Goal: Check status: Check status

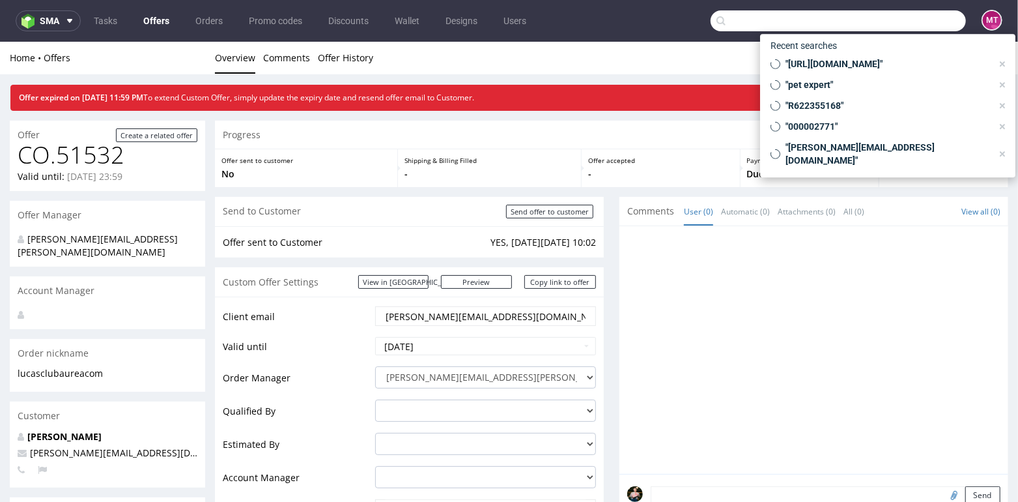
click at [906, 18] on input "text" at bounding box center [838, 20] width 255 height 21
paste input "rafal@atomdev.eu"
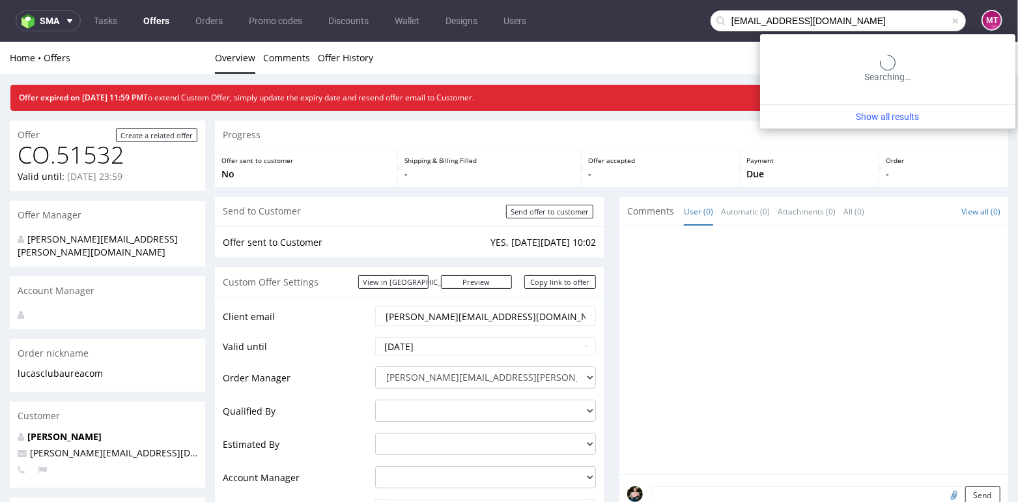
type input "rafal@atomdev.eu"
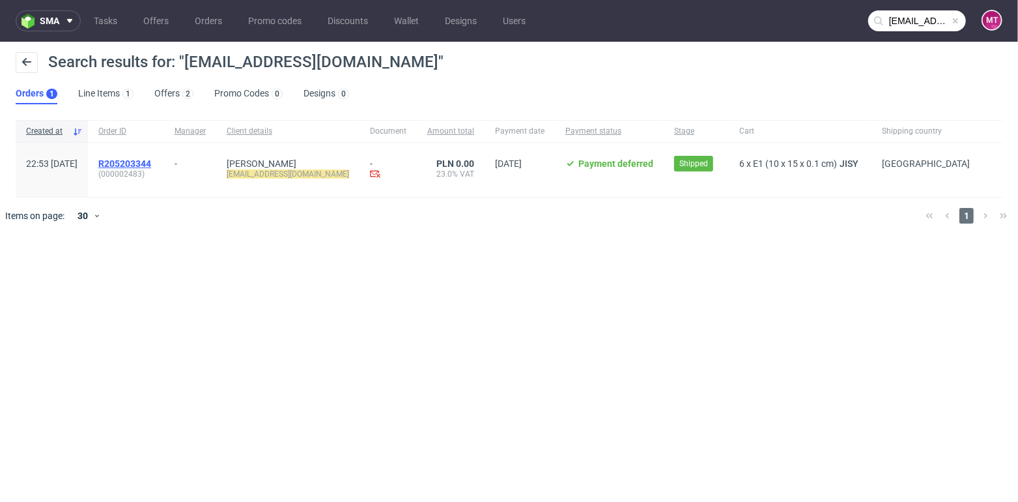
click at [151, 162] on span "R205203344" at bounding box center [124, 163] width 53 height 10
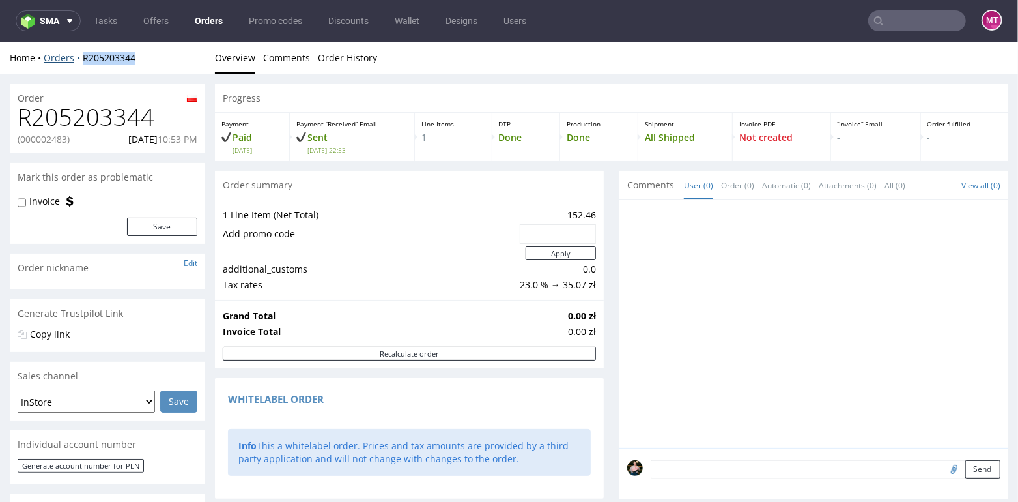
drag, startPoint x: 146, startPoint y: 56, endPoint x: 79, endPoint y: 56, distance: 67.1
click at [79, 56] on div "Home Orders R205203344" at bounding box center [107, 57] width 195 height 13
click at [68, 130] on div "R205203344 (000002483) 20.08.2025 10:53 PM" at bounding box center [107, 128] width 195 height 49
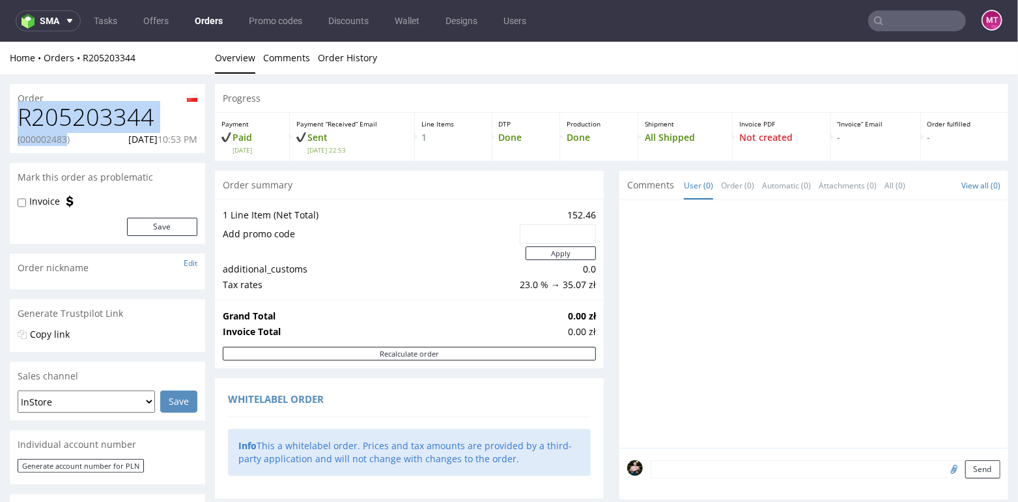
drag, startPoint x: 70, startPoint y: 140, endPoint x: 21, endPoint y: 119, distance: 53.1
click at [21, 119] on div "R205203344 (000002483) 20.08.2025 10:53 PM" at bounding box center [107, 128] width 195 height 49
copy div "R205203344 (000002483"
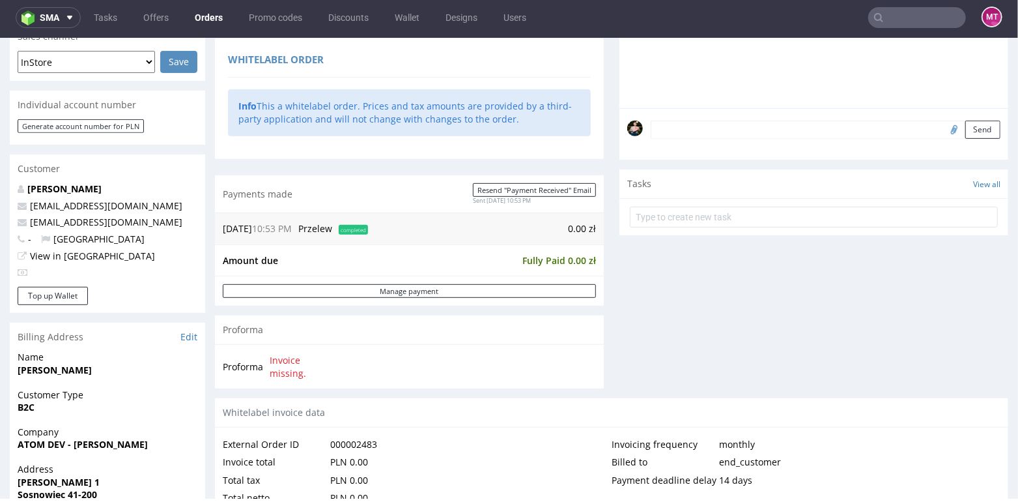
scroll to position [335, 0]
drag, startPoint x: 121, startPoint y: 225, endPoint x: 30, endPoint y: 224, distance: 90.6
click at [30, 224] on p "rafal@atomdev.eu" at bounding box center [108, 222] width 180 height 13
copy link "rafal@atomdev.eu"
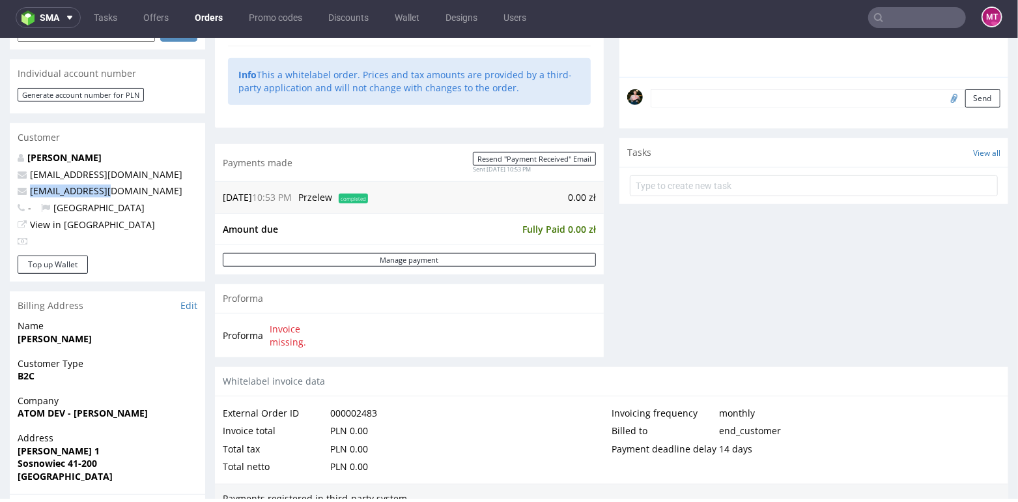
scroll to position [374, 0]
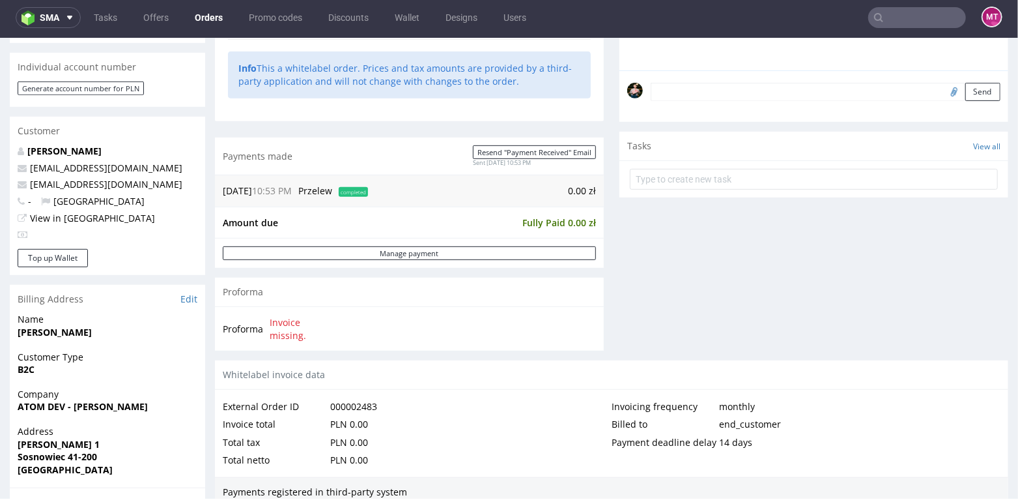
click at [141, 198] on p "- Poland" at bounding box center [108, 200] width 180 height 13
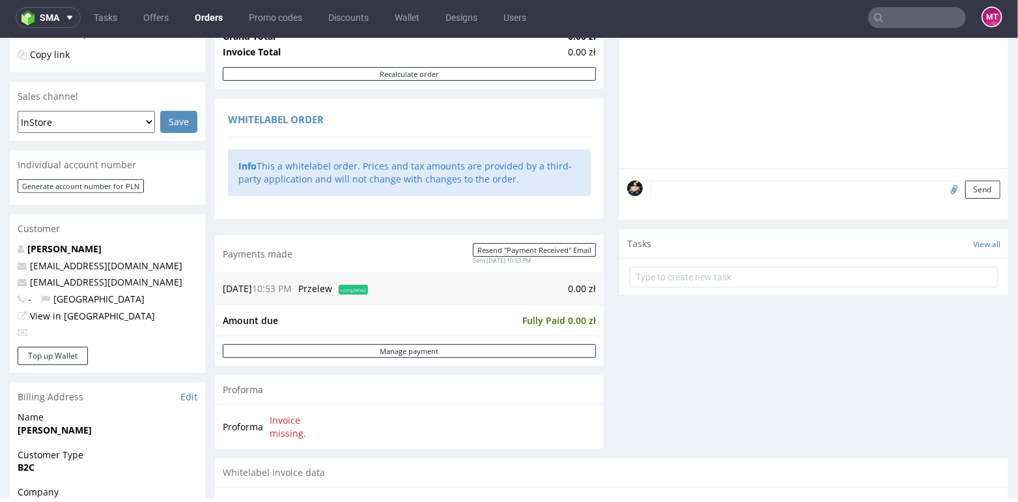
scroll to position [27, 0]
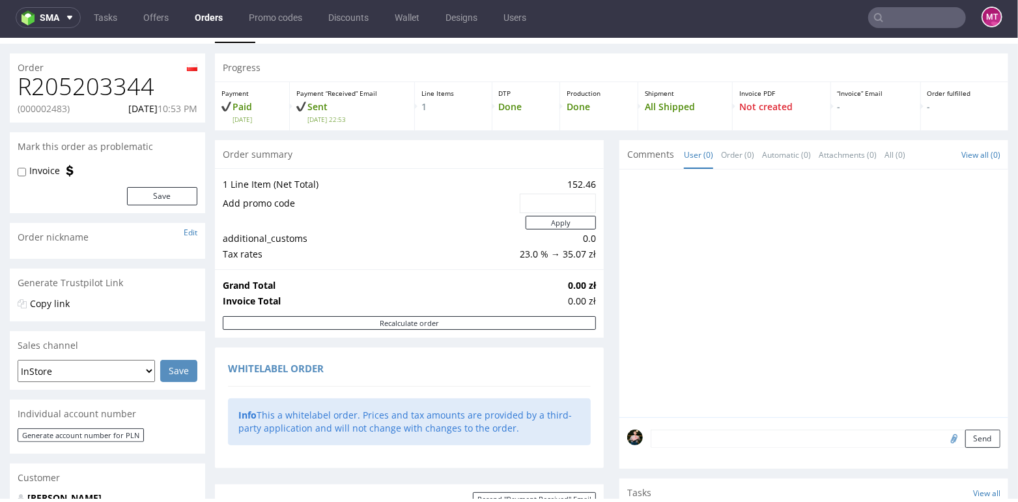
click at [203, 23] on link "Orders" at bounding box center [209, 17] width 44 height 21
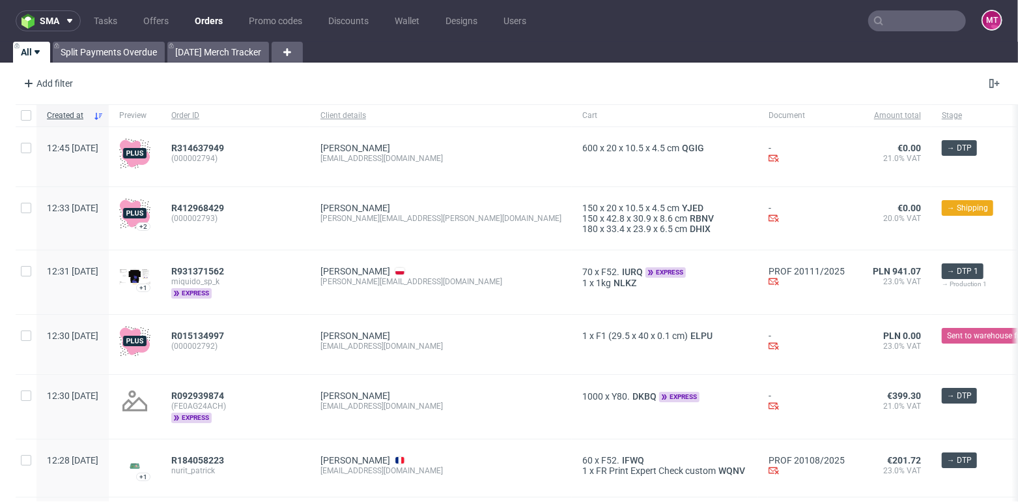
scroll to position [76, 0]
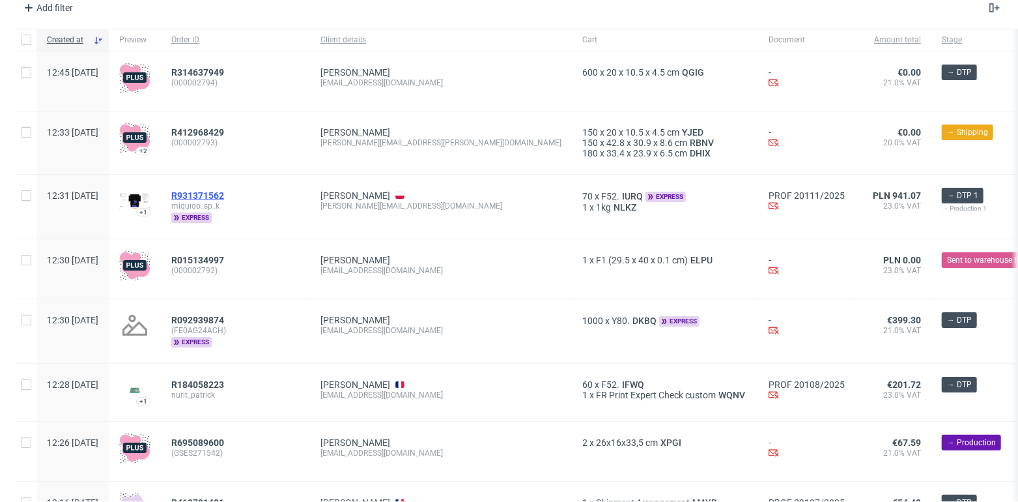
click at [212, 194] on span "R931371562" at bounding box center [197, 195] width 53 height 10
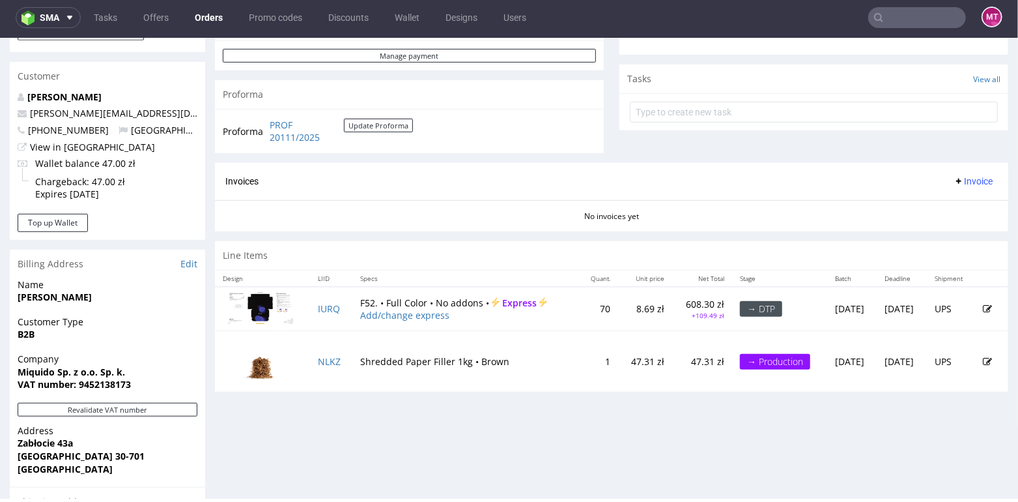
scroll to position [442, 0]
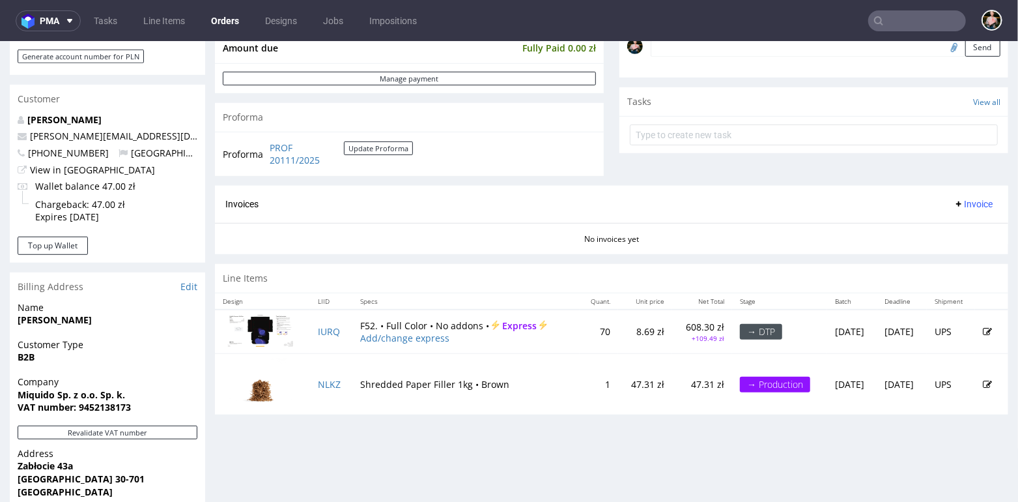
scroll to position [434, 0]
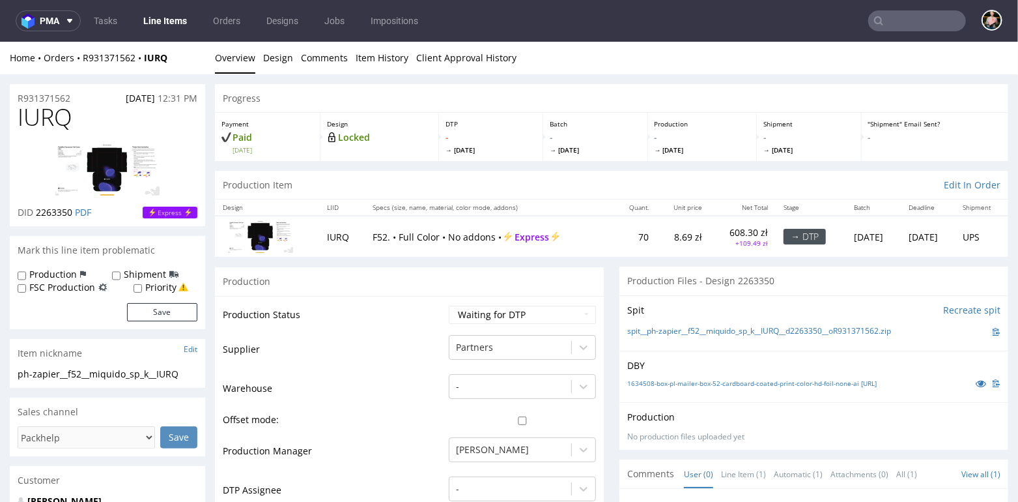
drag, startPoint x: 810, startPoint y: 202, endPoint x: 852, endPoint y: 244, distance: 59.4
click at [852, 244] on table "Design LIID Specs (size, name, material, color mode, addons) Quant. Unit price …" at bounding box center [611, 227] width 793 height 57
click at [852, 244] on td "Tue 23 Sep" at bounding box center [873, 235] width 55 height 41
drag, startPoint x: 860, startPoint y: 235, endPoint x: 813, endPoint y: 234, distance: 46.9
click at [846, 234] on td "Tue 23 Sep" at bounding box center [873, 235] width 55 height 41
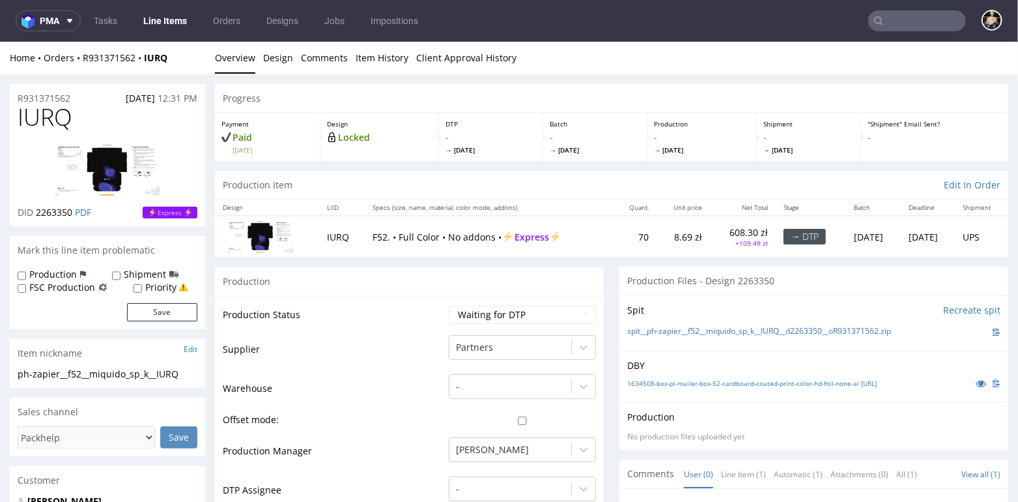
click at [846, 234] on td "Tue 23 Sep" at bounding box center [873, 235] width 55 height 41
drag, startPoint x: 813, startPoint y: 235, endPoint x: 861, endPoint y: 236, distance: 47.6
click at [861, 236] on td "Tue 23 Sep" at bounding box center [873, 235] width 55 height 41
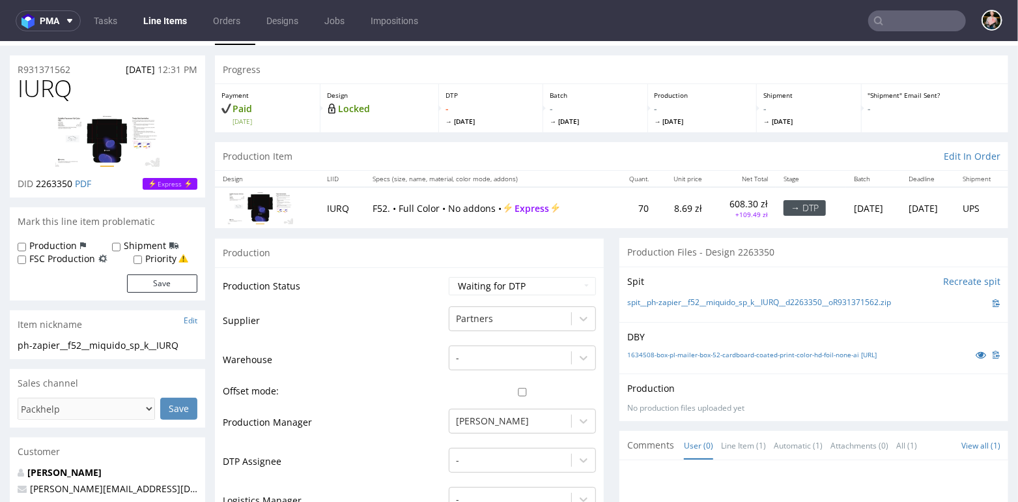
scroll to position [27, 0]
click at [856, 205] on td "Tue 23 Sep" at bounding box center [873, 208] width 55 height 41
drag, startPoint x: 812, startPoint y: 208, endPoint x: 862, endPoint y: 216, distance: 50.1
click at [862, 216] on td "Tue 23 Sep" at bounding box center [873, 208] width 55 height 41
click at [855, 217] on td "Tue 23 Sep" at bounding box center [873, 208] width 55 height 41
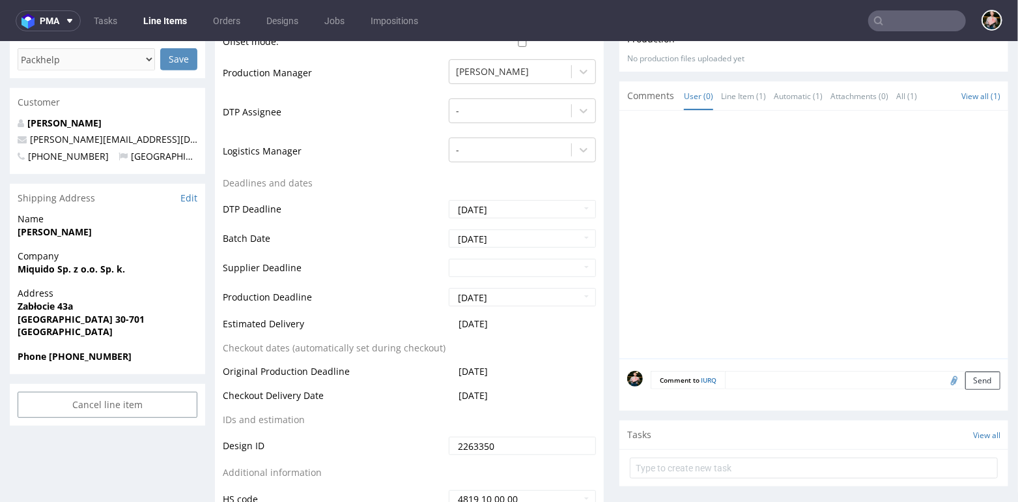
scroll to position [377, 0]
drag, startPoint x: 222, startPoint y: 265, endPoint x: 306, endPoint y: 263, distance: 83.4
click at [307, 264] on td "Supplier Deadline" at bounding box center [334, 272] width 223 height 29
drag, startPoint x: 223, startPoint y: 296, endPoint x: 309, endPoint y: 294, distance: 86.0
click at [309, 294] on td "Production Deadline" at bounding box center [334, 301] width 223 height 29
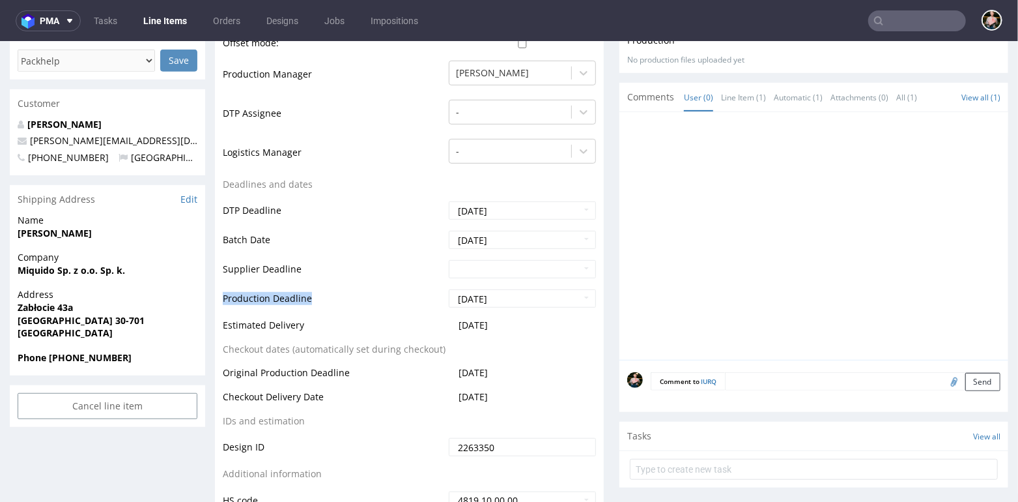
click at [276, 292] on td "Production Deadline" at bounding box center [334, 301] width 223 height 29
drag, startPoint x: 223, startPoint y: 297, endPoint x: 308, endPoint y: 300, distance: 84.8
click at [309, 301] on td "Production Deadline" at bounding box center [334, 301] width 223 height 29
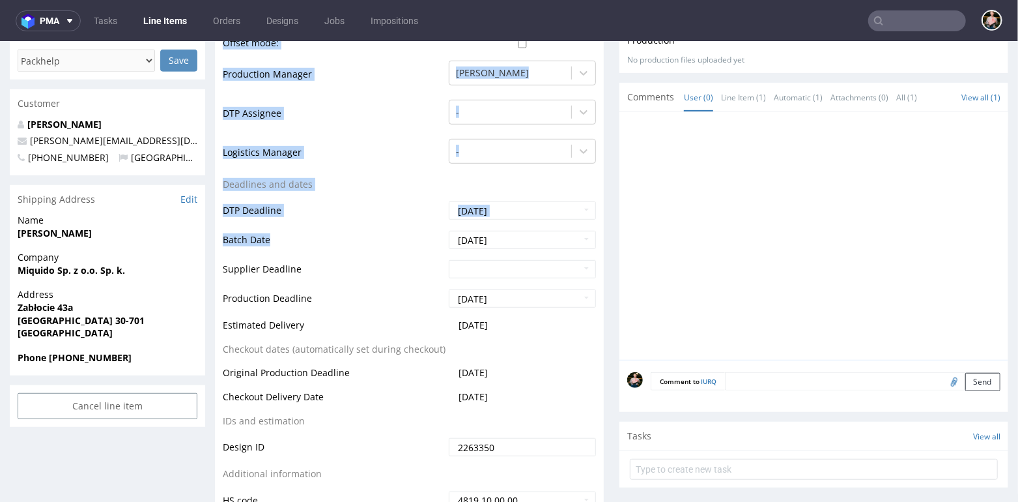
drag, startPoint x: 221, startPoint y: 233, endPoint x: 276, endPoint y: 236, distance: 55.5
click at [277, 236] on div "Production Status Waiting for Artwork Waiting for Diecut Waiting for Mockup Wai…" at bounding box center [409, 223] width 389 height 609
click at [276, 236] on td "Batch Date" at bounding box center [334, 243] width 223 height 29
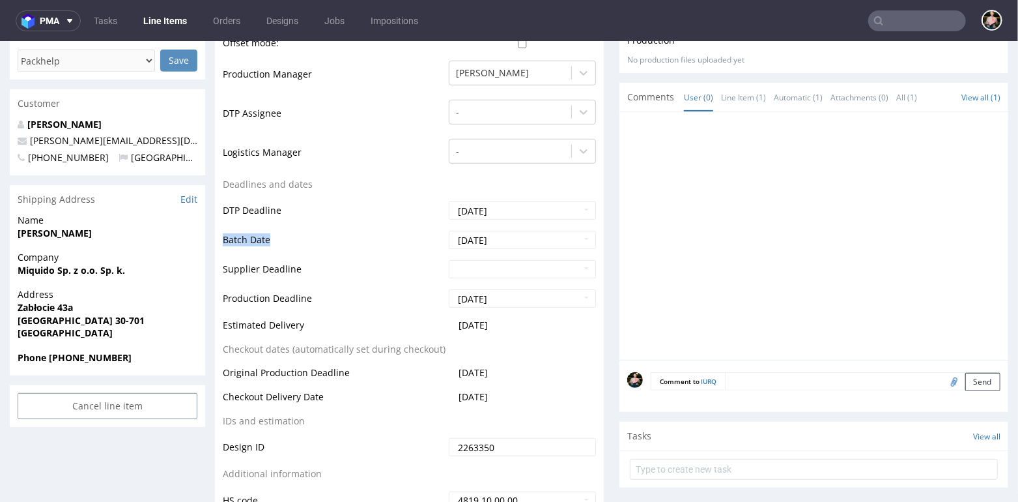
drag, startPoint x: 268, startPoint y: 240, endPoint x: 223, endPoint y: 240, distance: 45.0
click at [223, 240] on td "Batch Date" at bounding box center [334, 243] width 223 height 29
click at [271, 236] on td "Batch Date" at bounding box center [334, 243] width 223 height 29
drag, startPoint x: 222, startPoint y: 293, endPoint x: 315, endPoint y: 300, distance: 92.7
click at [315, 300] on td "Production Deadline" at bounding box center [334, 301] width 223 height 29
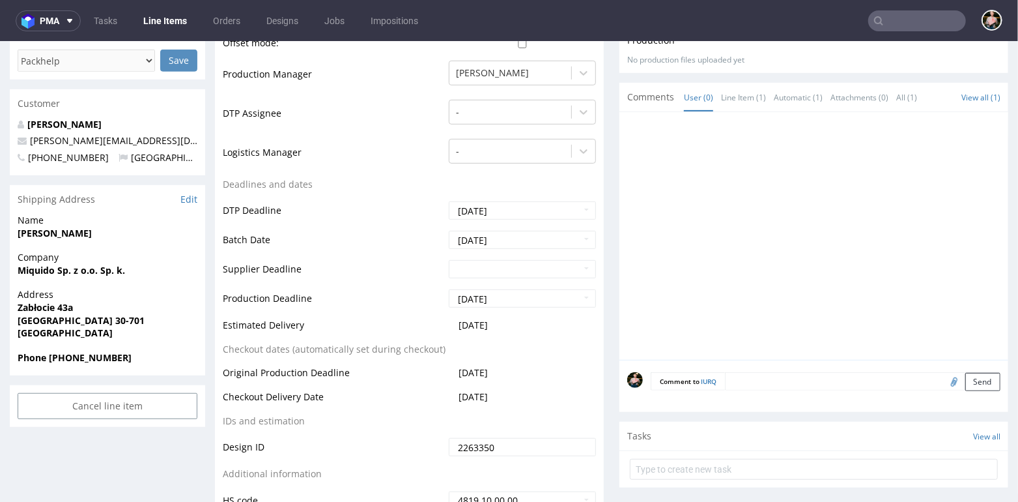
click at [322, 216] on td "DTP Deadline" at bounding box center [334, 213] width 223 height 29
drag, startPoint x: 227, startPoint y: 236, endPoint x: 294, endPoint y: 240, distance: 66.6
click at [294, 240] on td "Batch Date" at bounding box center [334, 243] width 223 height 29
drag, startPoint x: 225, startPoint y: 295, endPoint x: 347, endPoint y: 298, distance: 121.9
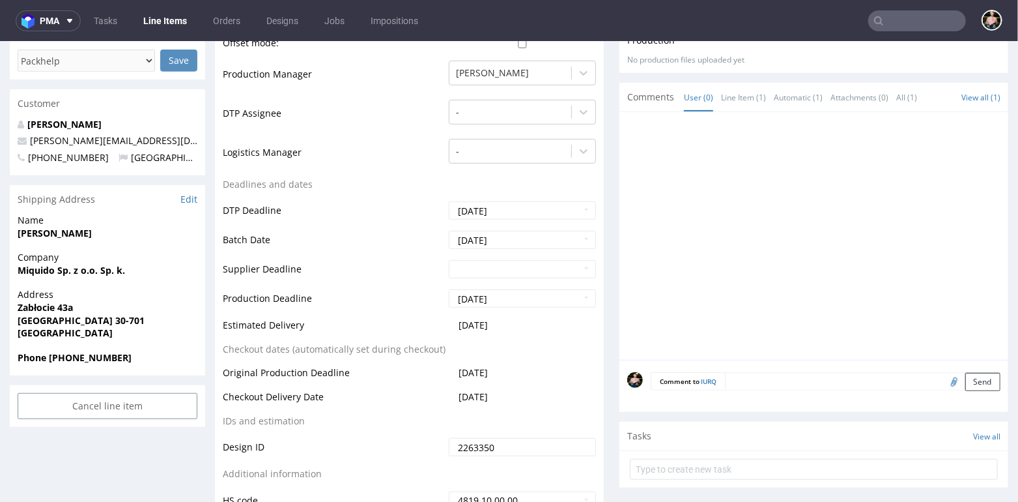
click at [347, 298] on td "Production Deadline" at bounding box center [334, 301] width 223 height 29
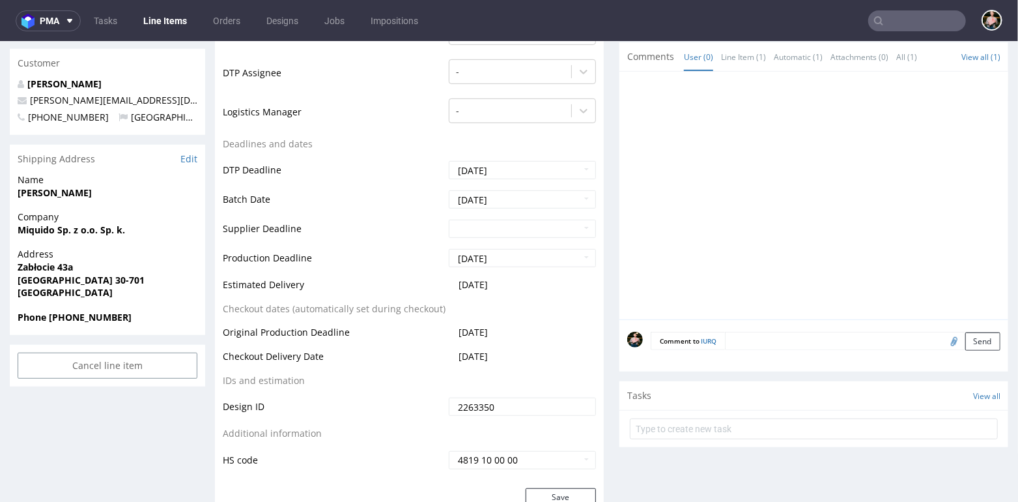
scroll to position [425, 0]
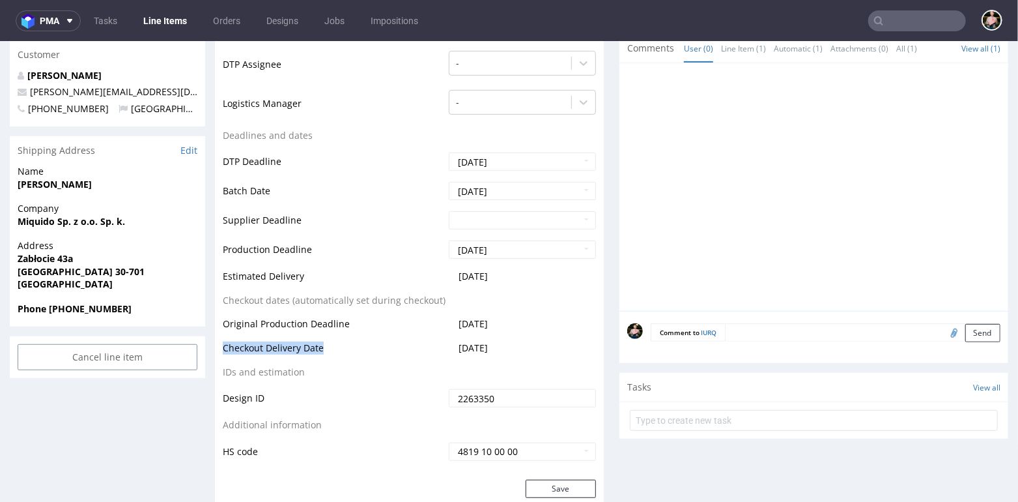
drag, startPoint x: 225, startPoint y: 346, endPoint x: 321, endPoint y: 344, distance: 95.8
click at [321, 344] on td "Checkout Delivery Date" at bounding box center [334, 351] width 223 height 24
click at [247, 326] on td "Original Production Deadline" at bounding box center [334, 327] width 223 height 24
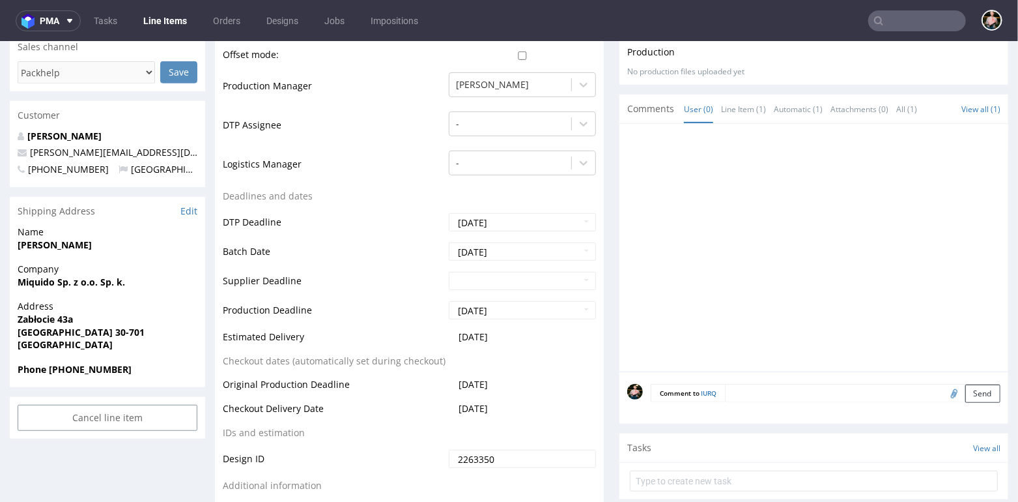
scroll to position [363, 0]
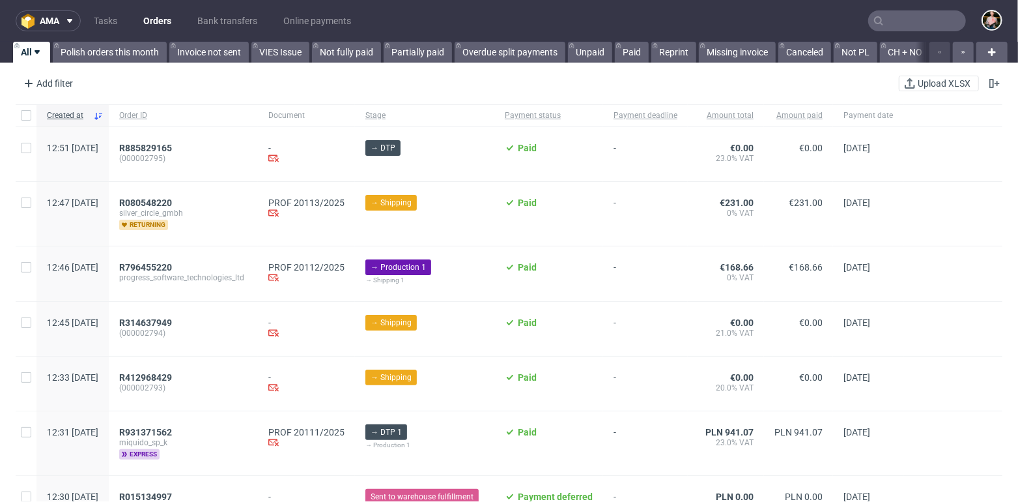
click at [908, 23] on input "text" at bounding box center [917, 20] width 98 height 21
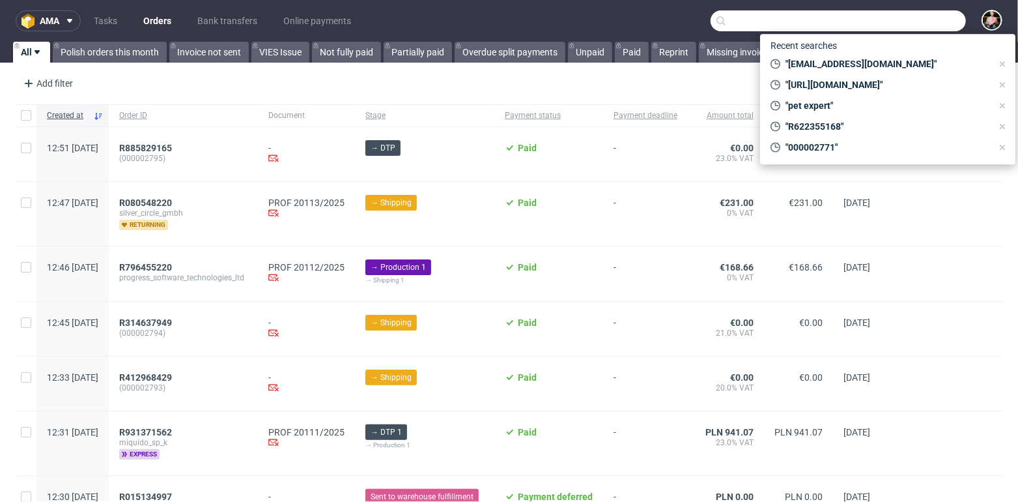
paste input "R680291586"
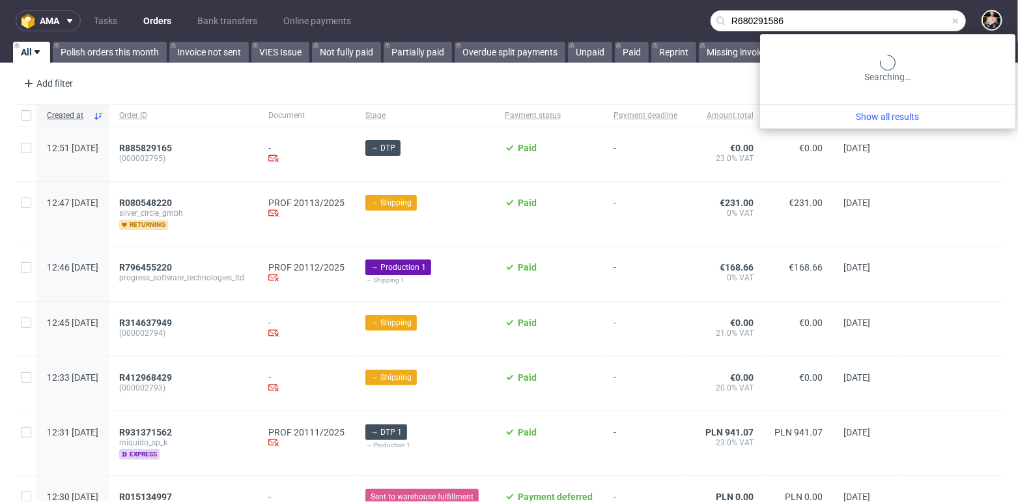
type input "R680291586"
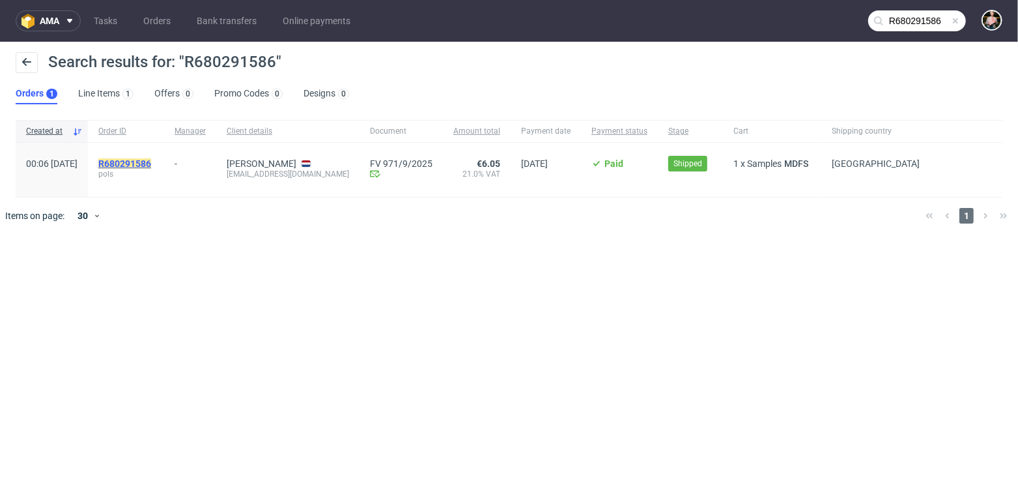
click at [151, 160] on mark "R680291586" at bounding box center [124, 163] width 53 height 10
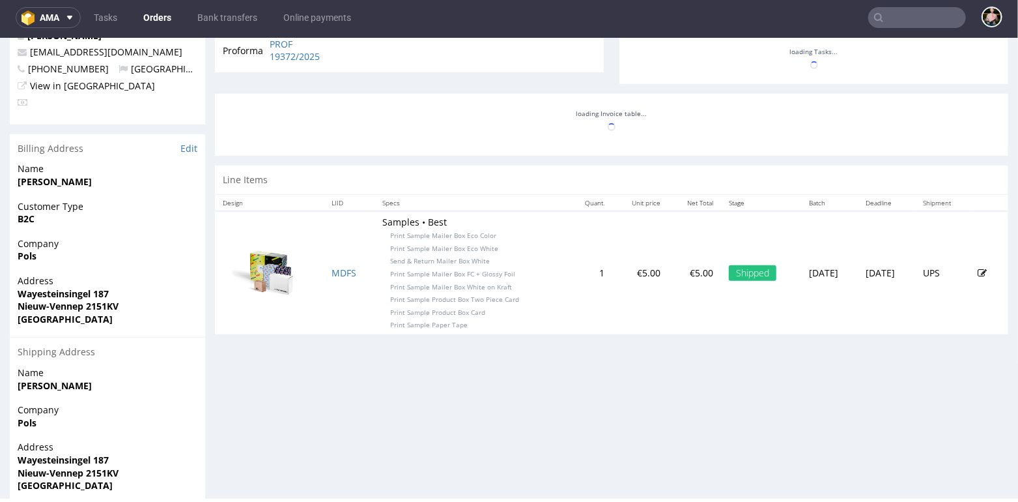
scroll to position [477, 0]
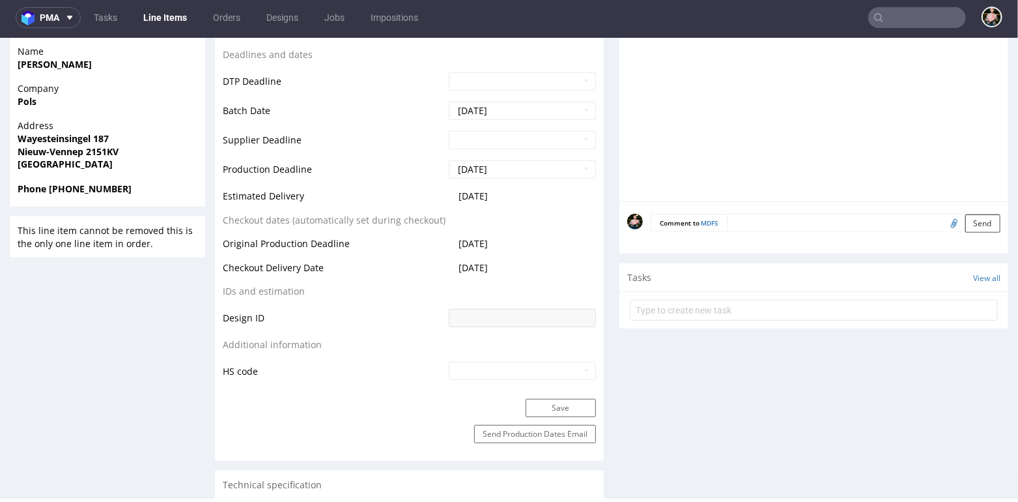
scroll to position [571, 0]
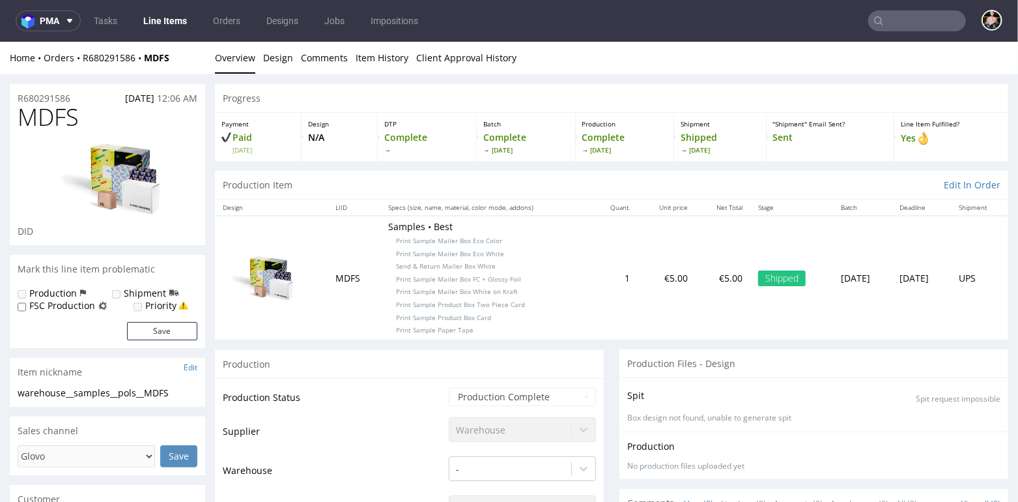
click at [893, 18] on input "text" at bounding box center [917, 20] width 98 height 21
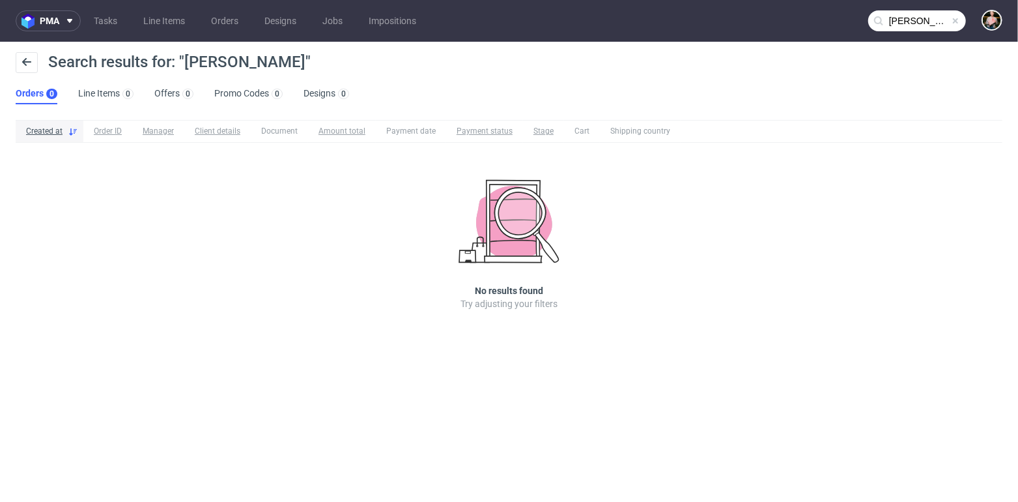
click at [934, 17] on input "hubert oles" at bounding box center [917, 20] width 98 height 21
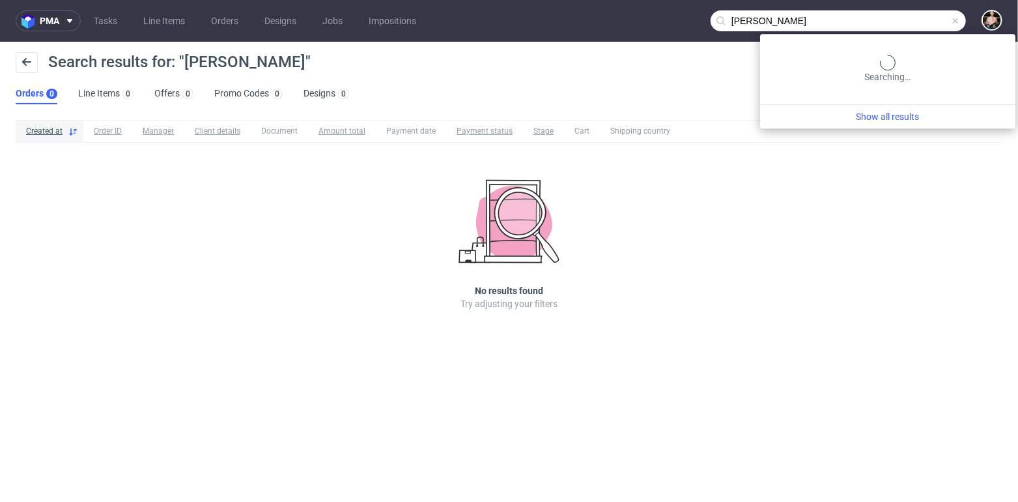
type input "hubert"
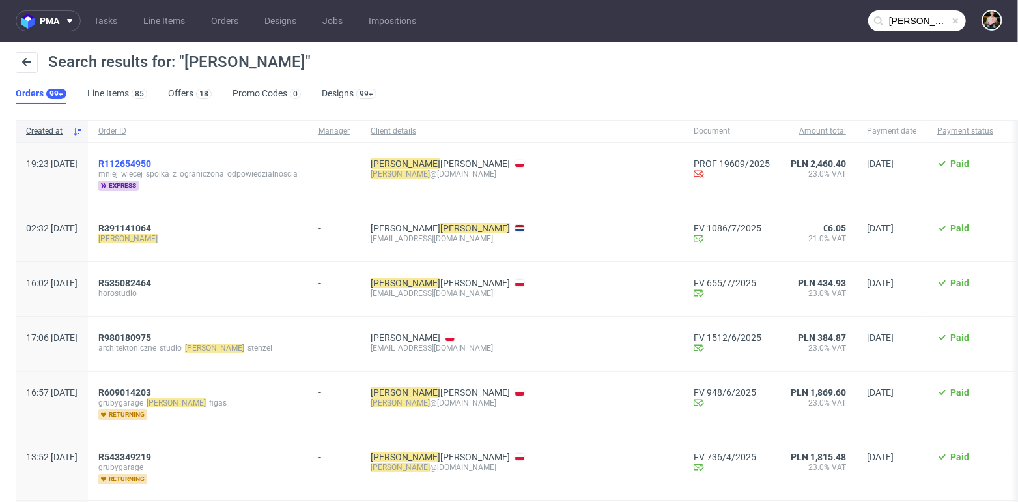
click at [151, 167] on span "R112654950" at bounding box center [124, 163] width 53 height 10
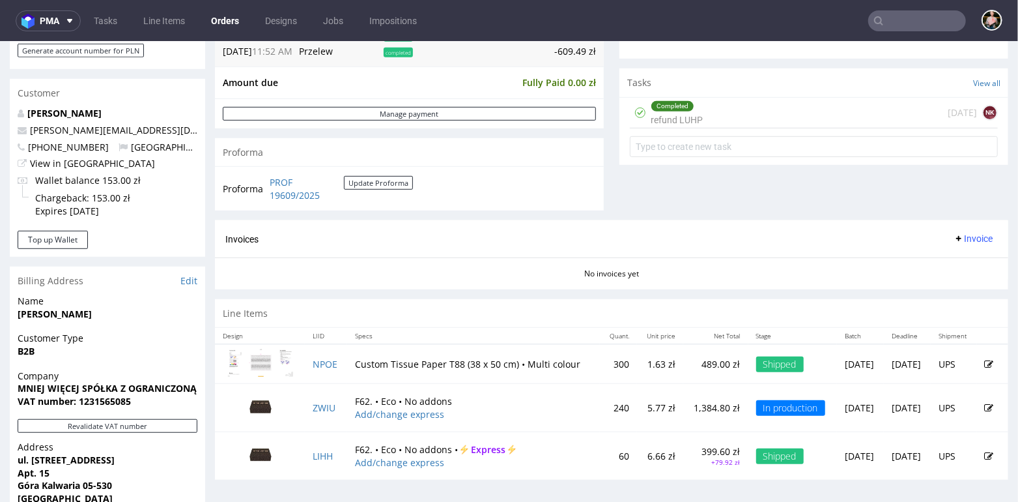
scroll to position [512, 0]
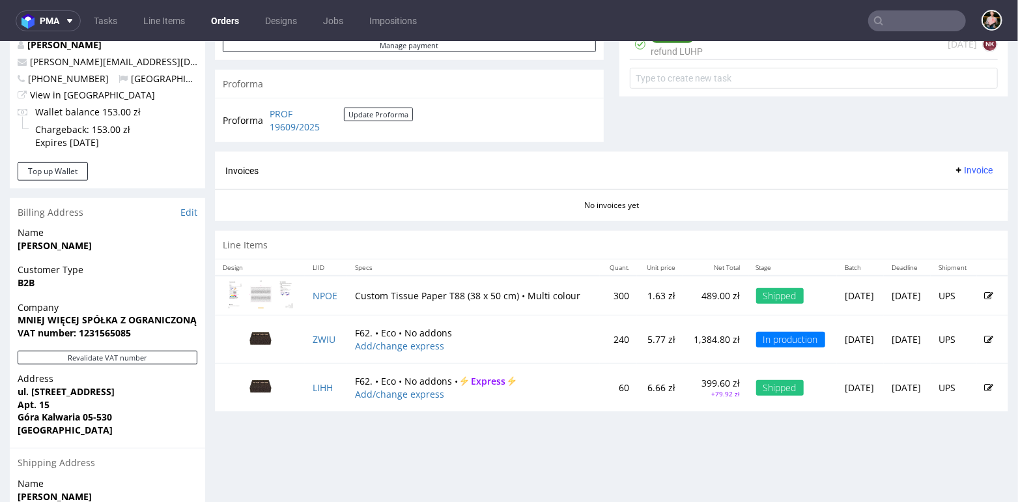
scroll to position [525, 0]
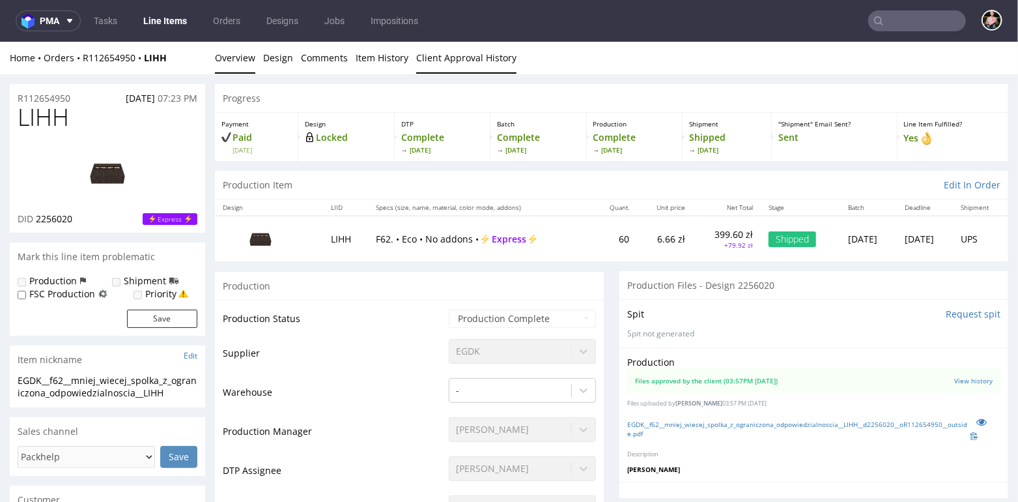
click at [461, 55] on link "Client Approval History" at bounding box center [466, 57] width 100 height 32
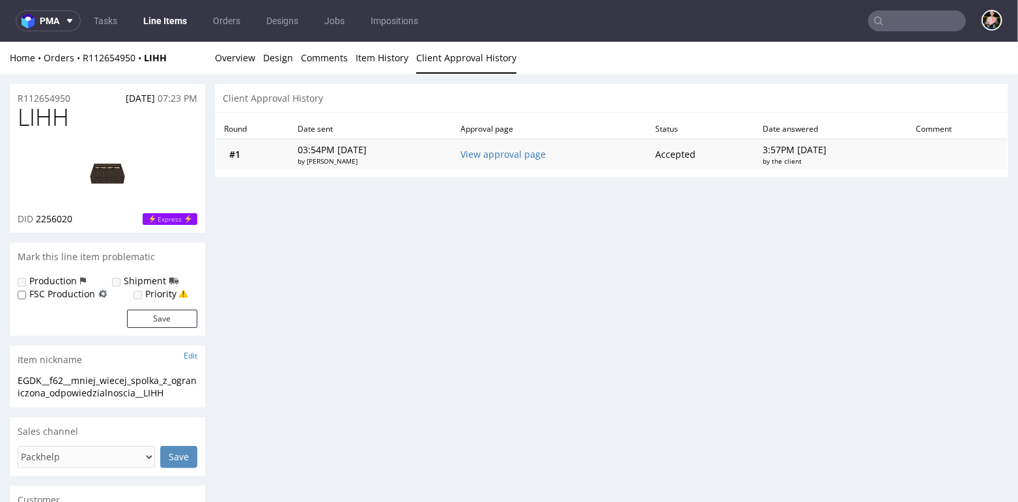
click at [291, 147] on td "03:54PM Thu 04 Sep by Elżbieta Jelińska" at bounding box center [372, 153] width 163 height 31
click at [233, 60] on link "Overview" at bounding box center [235, 57] width 40 height 32
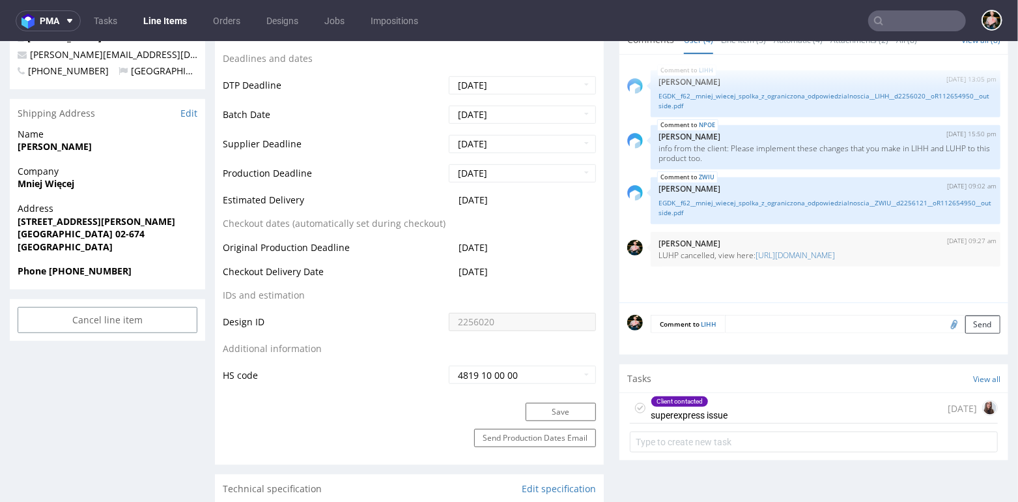
scroll to position [483, 0]
click at [795, 405] on div "Client contacted superexpress issue 16 days ago" at bounding box center [814, 406] width 368 height 31
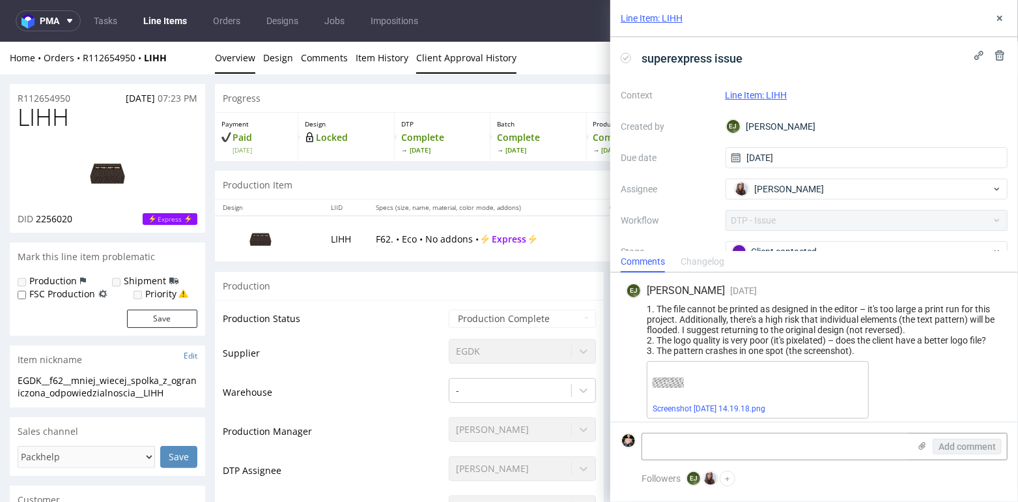
click at [438, 55] on link "Client Approval History" at bounding box center [466, 57] width 100 height 32
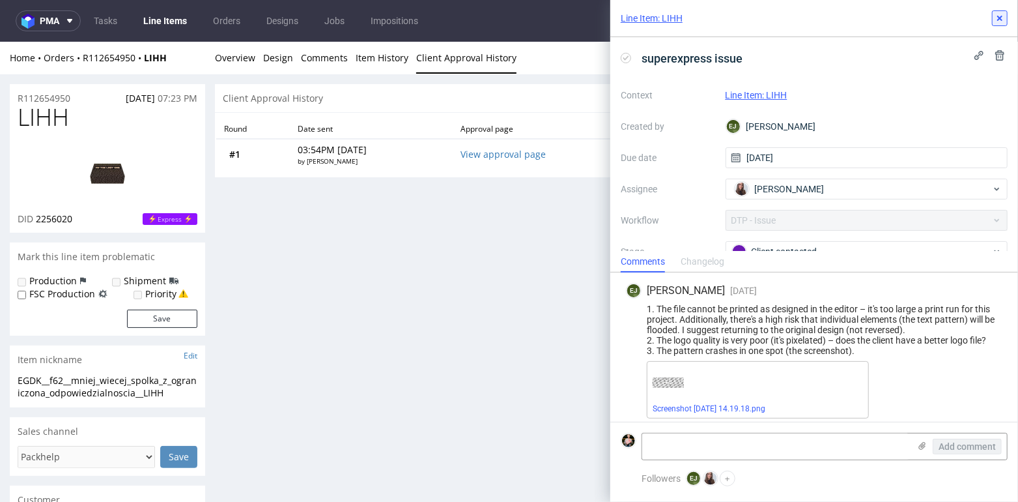
click at [1000, 25] on button at bounding box center [1000, 18] width 16 height 16
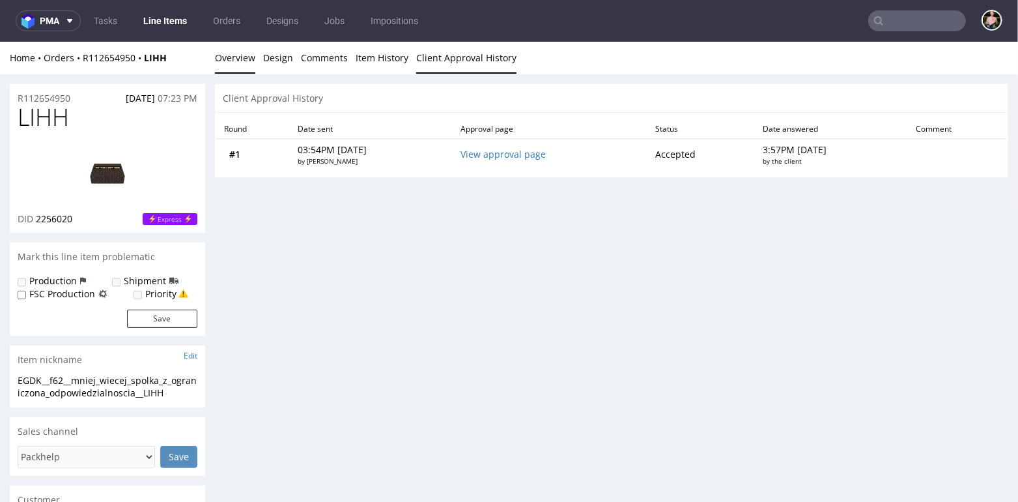
click at [237, 53] on link "Overview" at bounding box center [235, 57] width 40 height 32
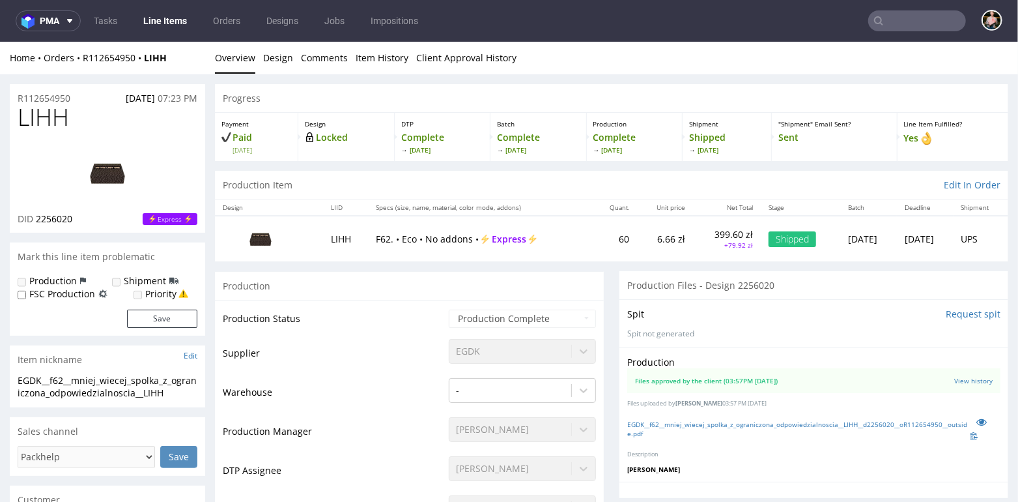
click at [769, 244] on div "Shipped" at bounding box center [793, 239] width 48 height 16
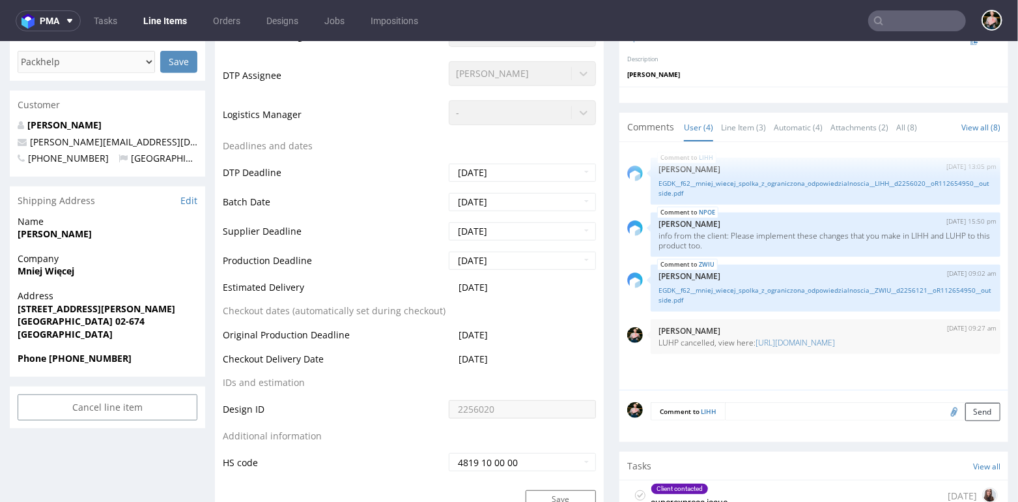
scroll to position [420, 0]
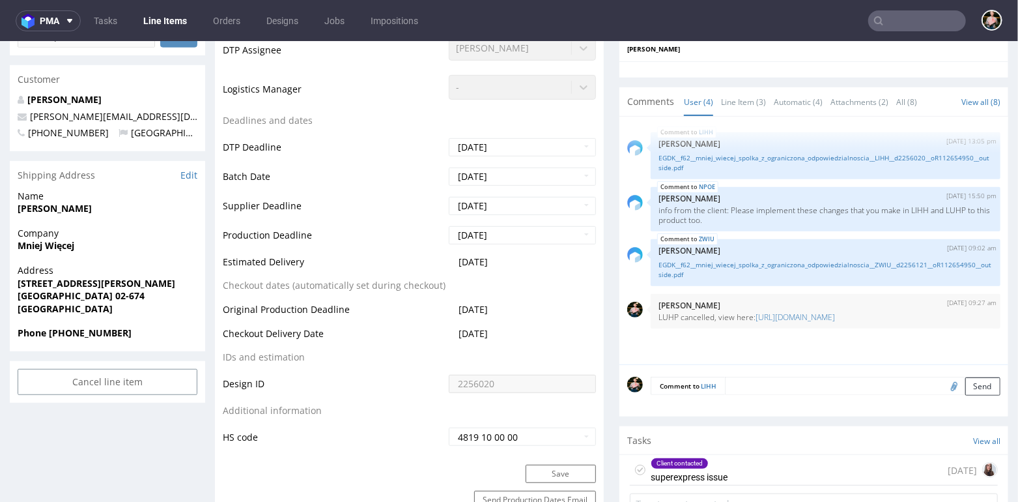
drag, startPoint x: 509, startPoint y: 260, endPoint x: 446, endPoint y: 260, distance: 62.5
click at [446, 260] on td "2025-09-17" at bounding box center [521, 265] width 150 height 24
click at [482, 268] on td "2025-09-17" at bounding box center [521, 265] width 150 height 24
drag, startPoint x: 506, startPoint y: 332, endPoint x: 446, endPoint y: 332, distance: 59.3
click at [446, 332] on td "2025-09-15" at bounding box center [521, 337] width 150 height 24
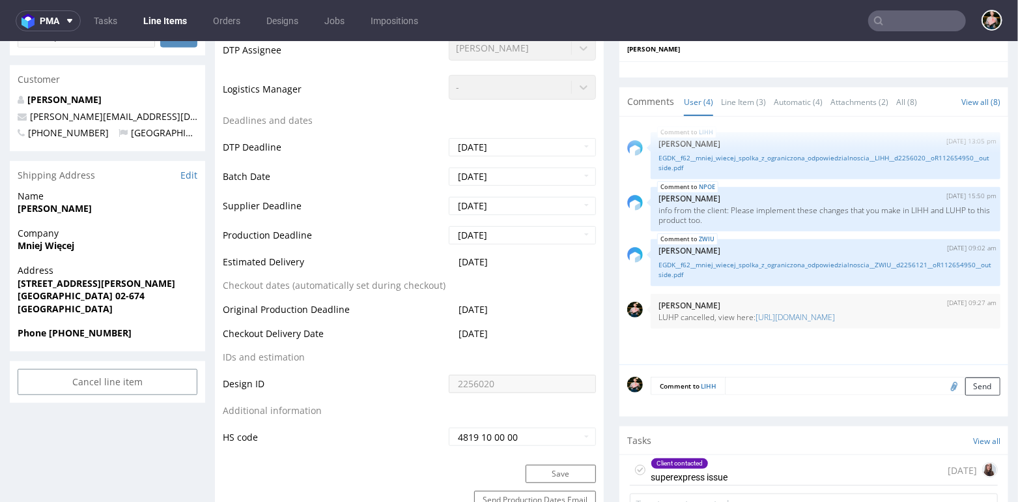
click at [407, 332] on td "Checkout Delivery Date" at bounding box center [334, 337] width 223 height 24
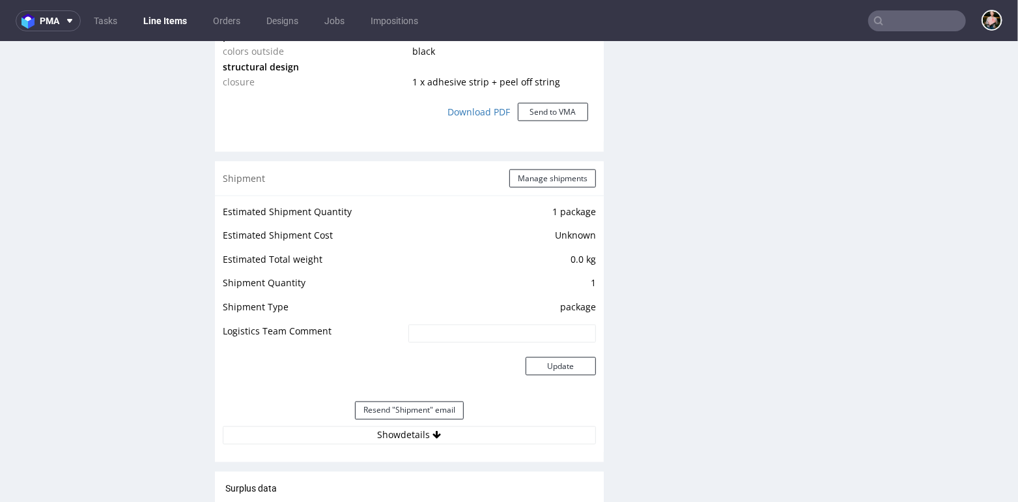
scroll to position [1201, 0]
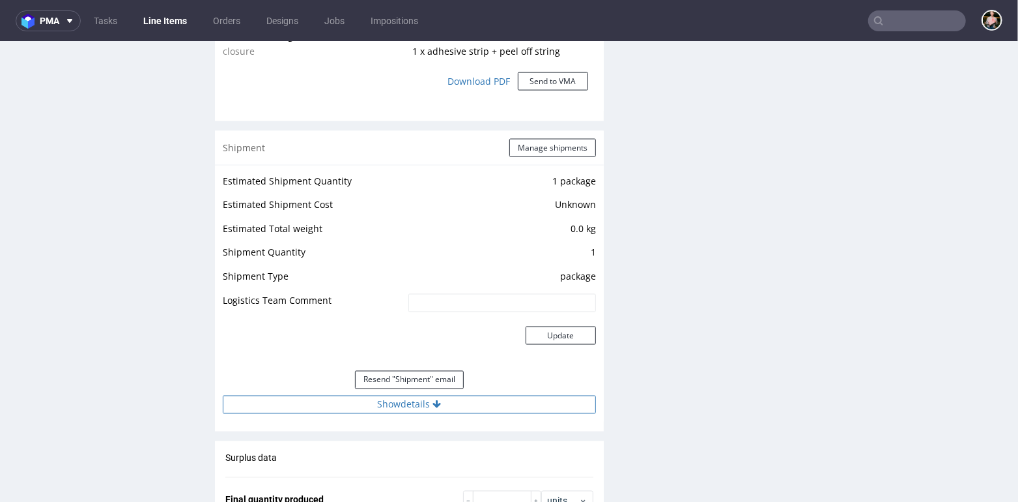
click at [404, 401] on button "Show details" at bounding box center [409, 404] width 373 height 18
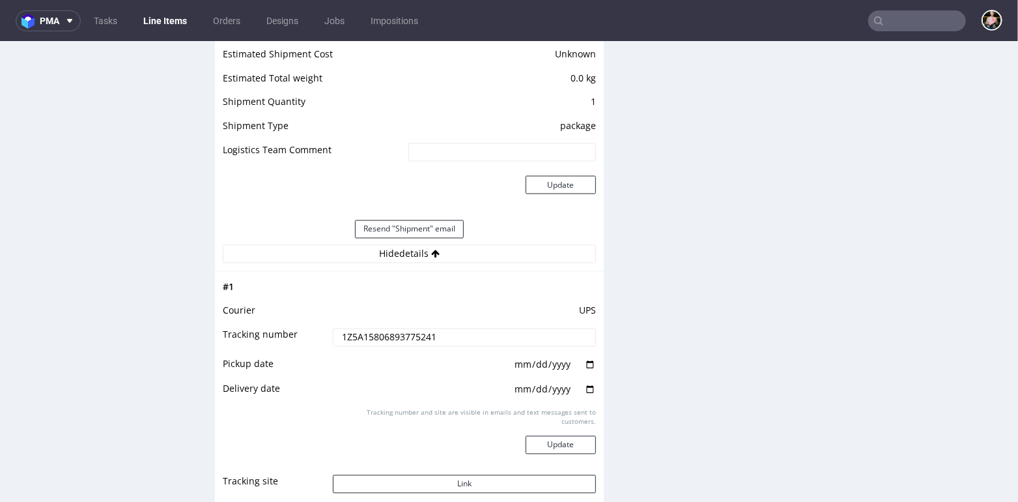
scroll to position [1410, 0]
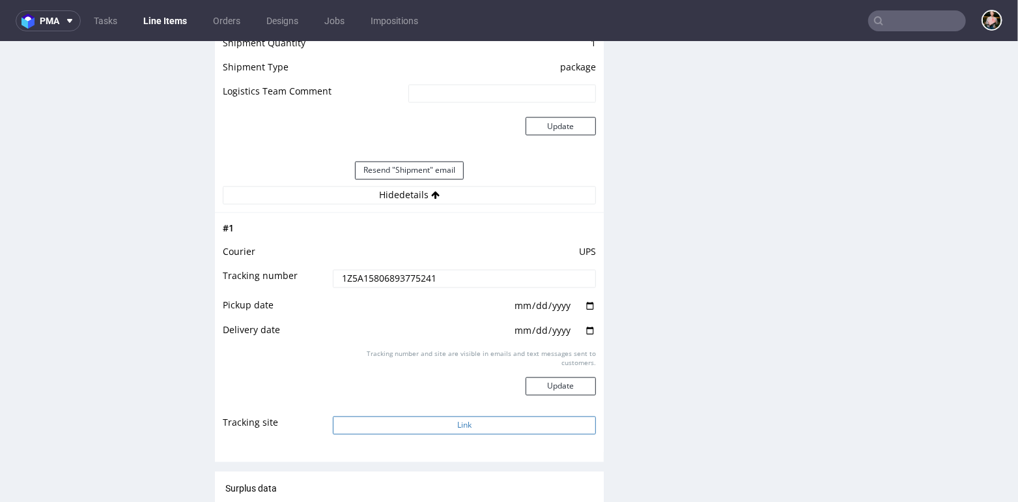
click at [422, 420] on button "Link" at bounding box center [464, 425] width 263 height 18
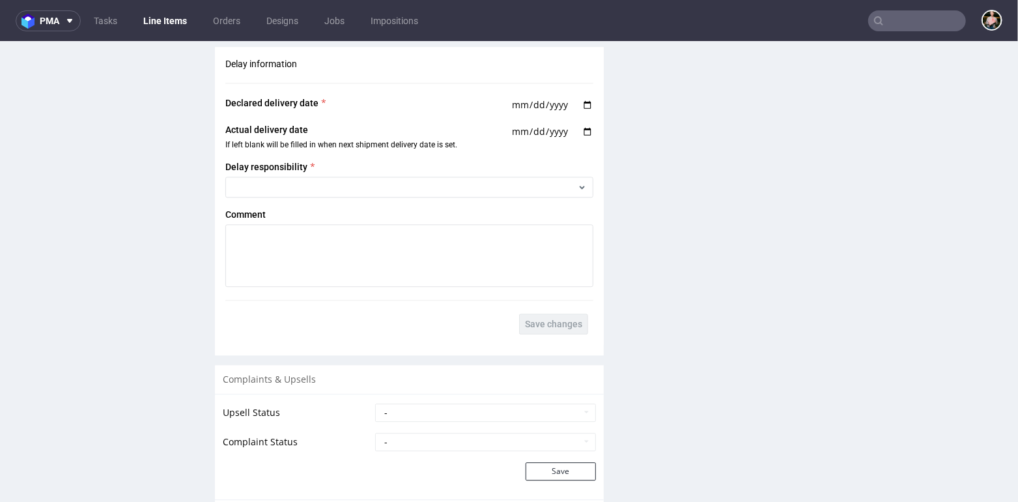
scroll to position [2195, 0]
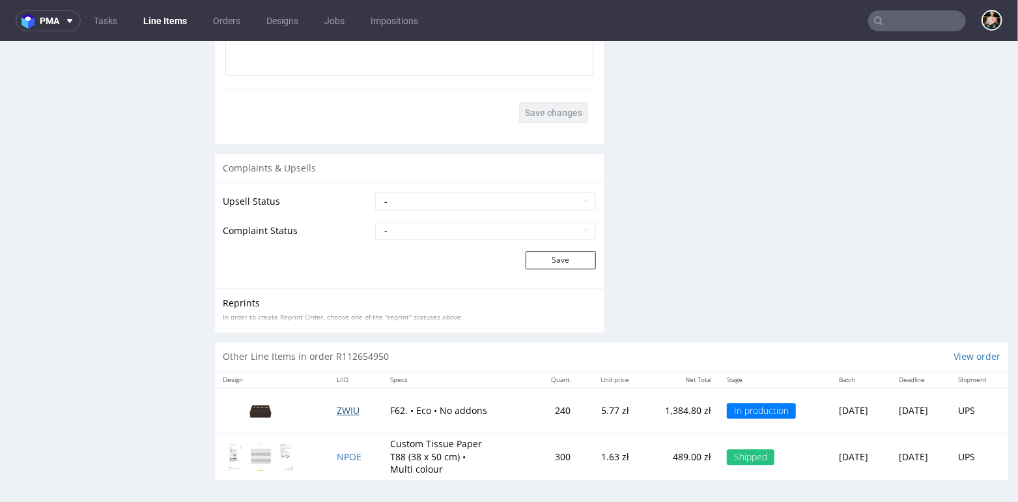
click at [339, 403] on span "ZWIU" at bounding box center [348, 409] width 23 height 12
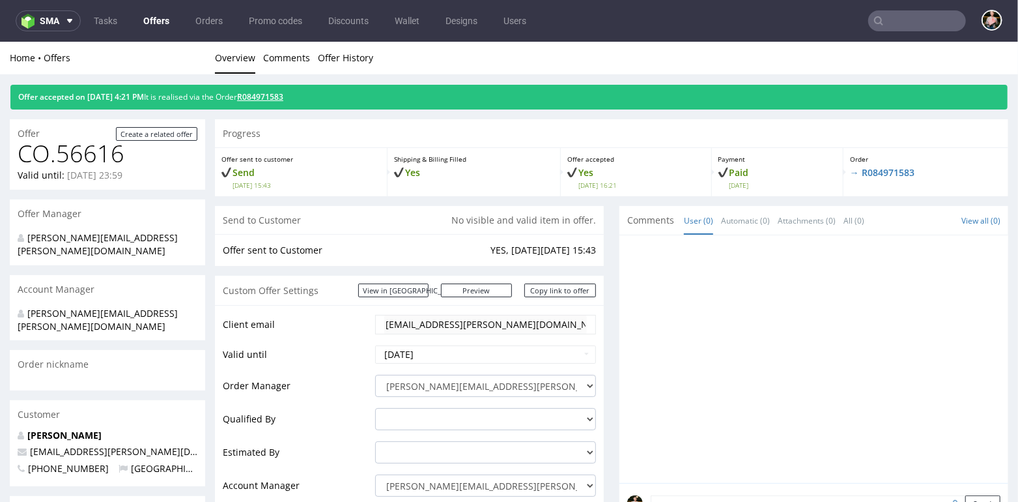
click at [283, 97] on link "R084971583" at bounding box center [260, 96] width 46 height 11
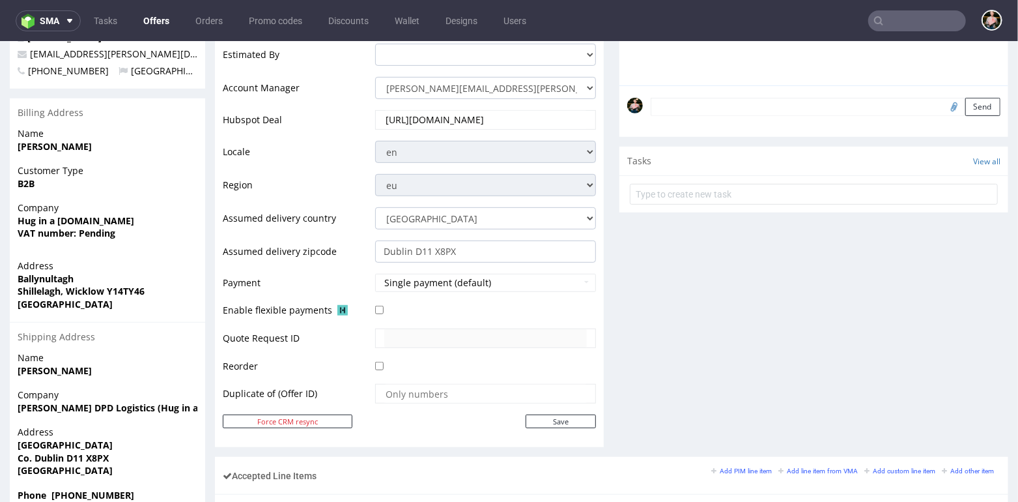
scroll to position [622, 0]
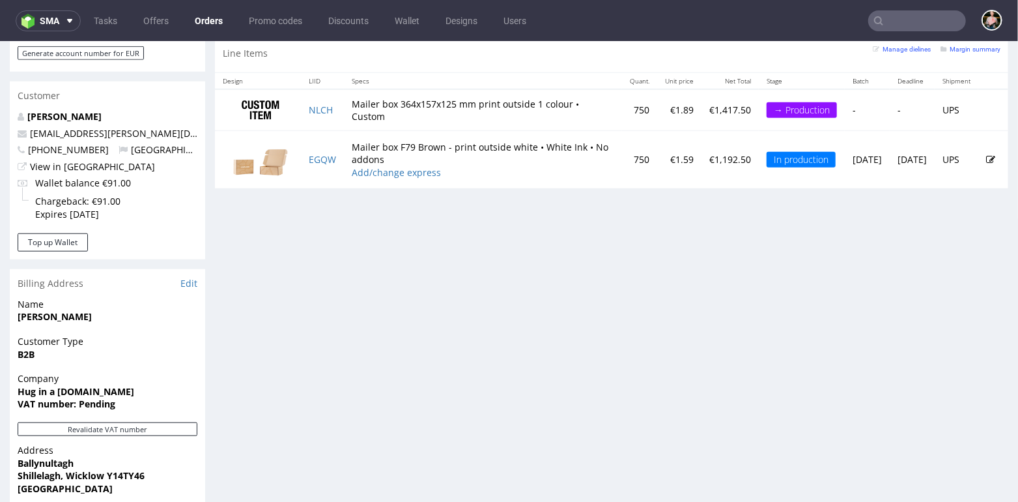
scroll to position [599, 0]
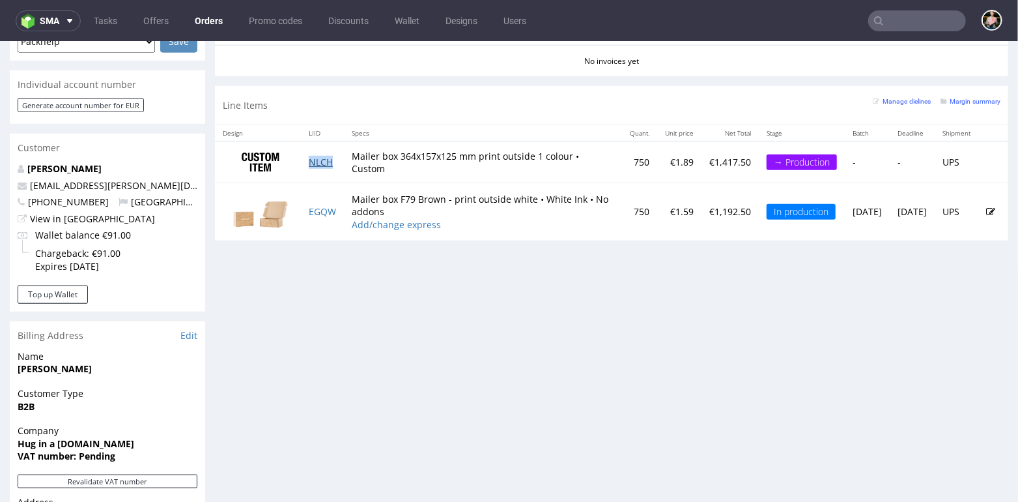
click at [324, 159] on link "NLCH" at bounding box center [321, 161] width 24 height 12
click at [950, 100] on small "Margin summary" at bounding box center [971, 100] width 60 height 7
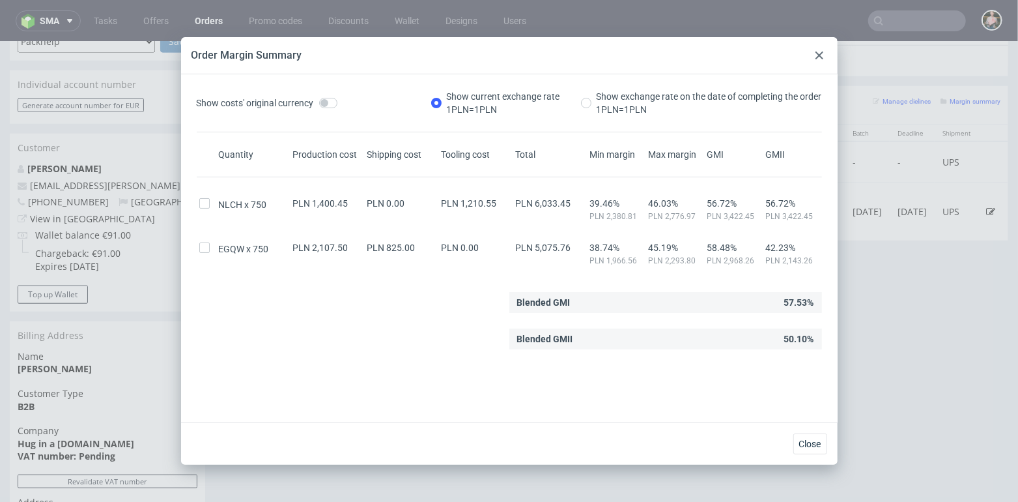
click at [822, 53] on use at bounding box center [820, 55] width 8 height 8
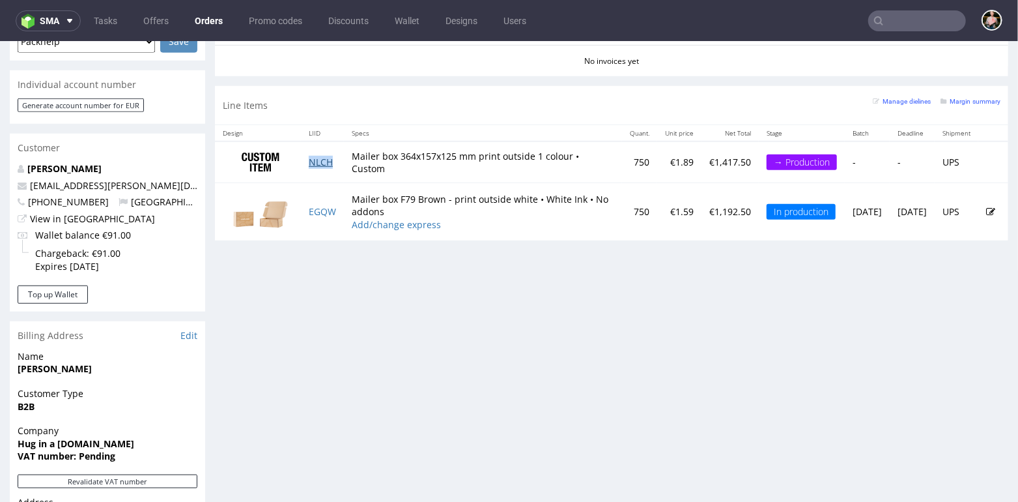
click at [315, 158] on link "NLCH" at bounding box center [321, 161] width 24 height 12
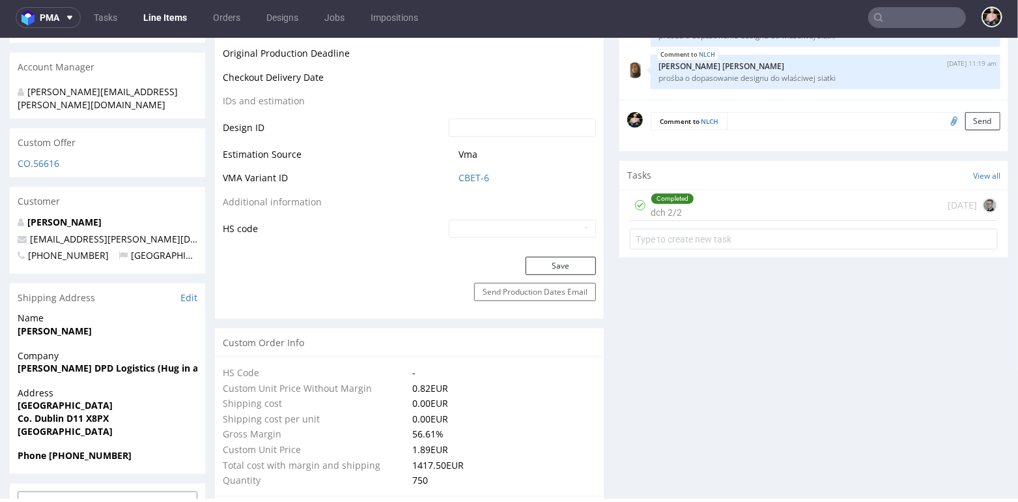
scroll to position [643, 0]
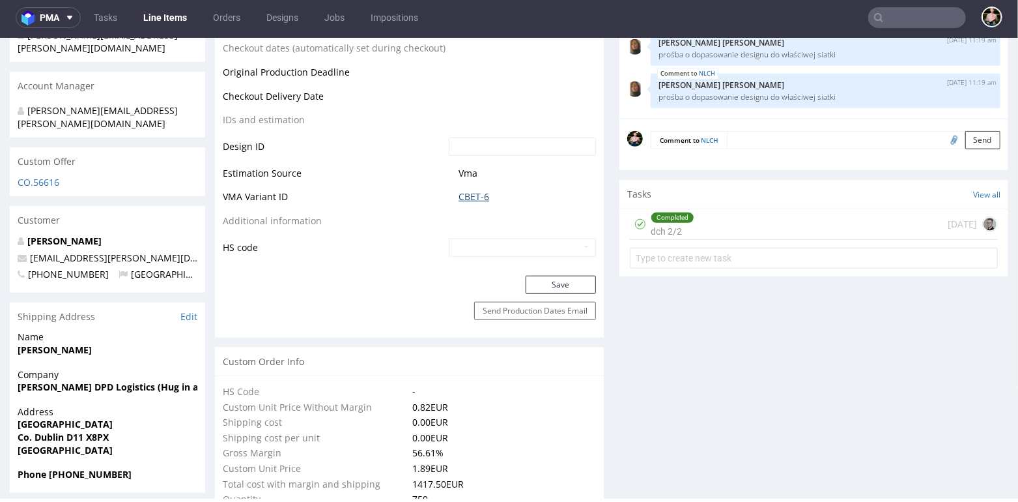
click at [468, 193] on link "CBET-6" at bounding box center [474, 196] width 31 height 13
click at [470, 192] on link "CBET-6" at bounding box center [474, 196] width 31 height 13
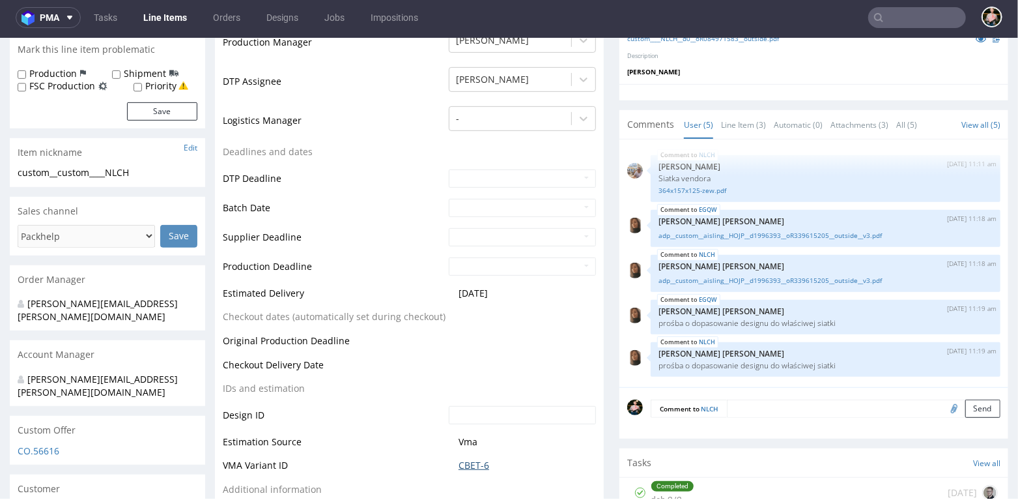
scroll to position [0, 0]
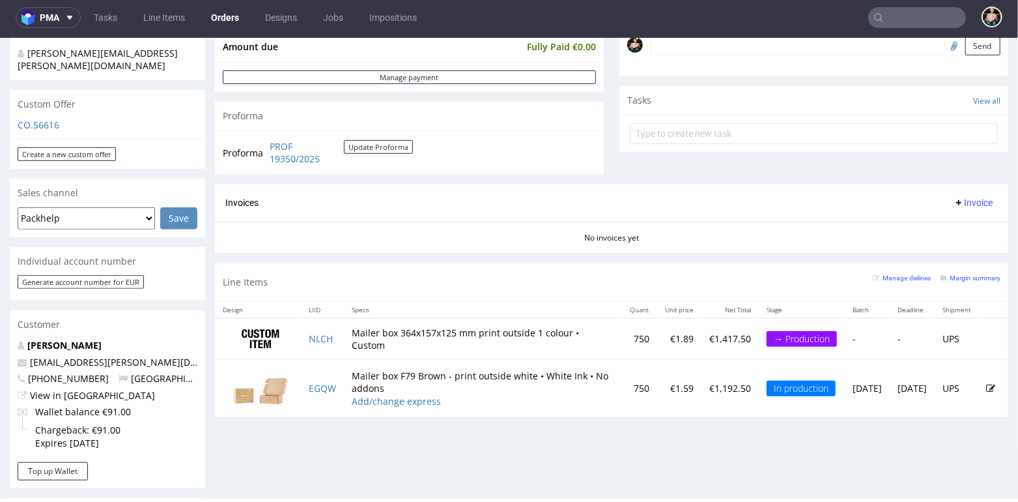
scroll to position [446, 0]
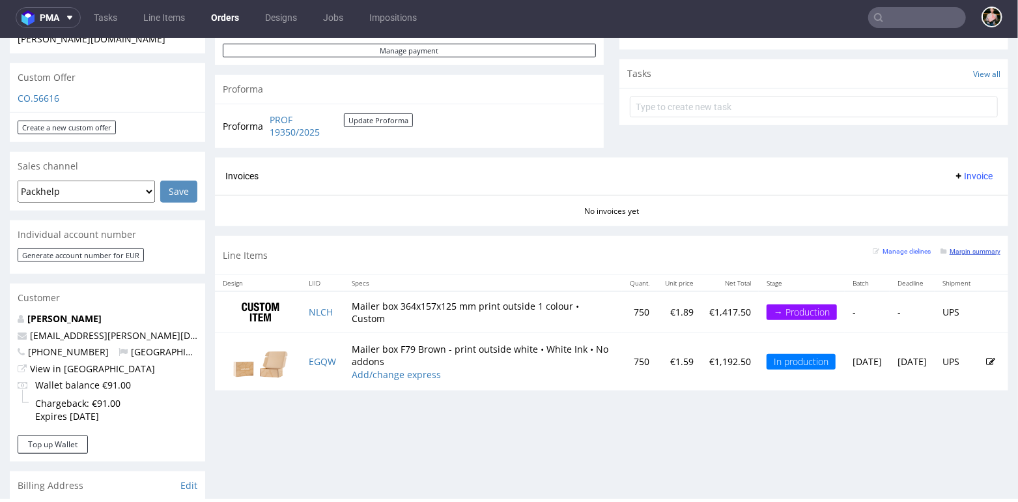
click at [958, 247] on small "Margin summary" at bounding box center [971, 250] width 60 height 7
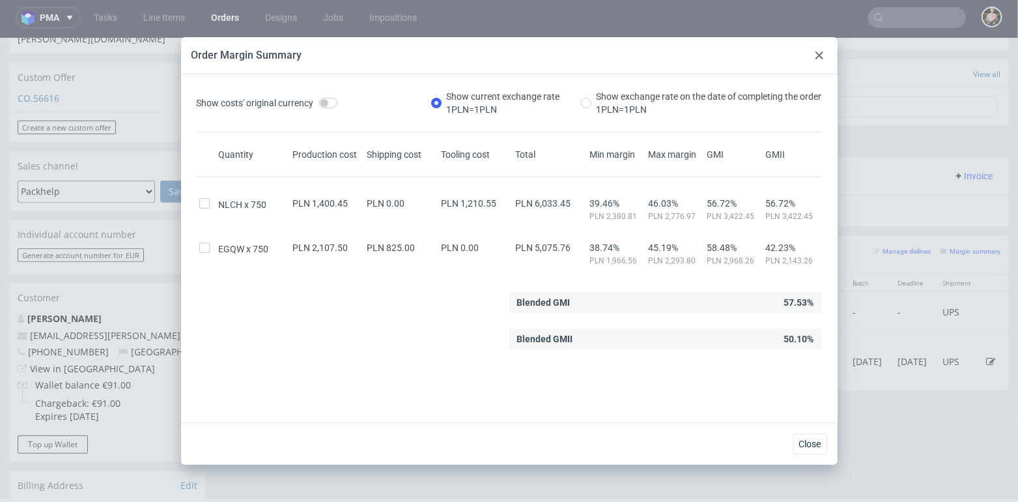
drag, startPoint x: 820, startPoint y: 61, endPoint x: 820, endPoint y: 22, distance: 38.4
click at [820, 61] on div at bounding box center [820, 56] width 16 height 16
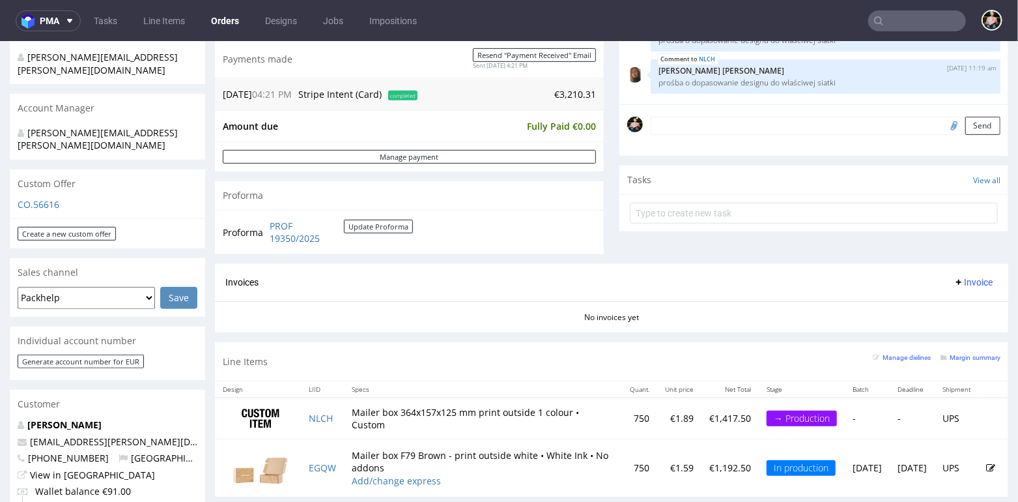
scroll to position [344, 0]
click at [962, 352] on small "Margin summary" at bounding box center [971, 355] width 60 height 7
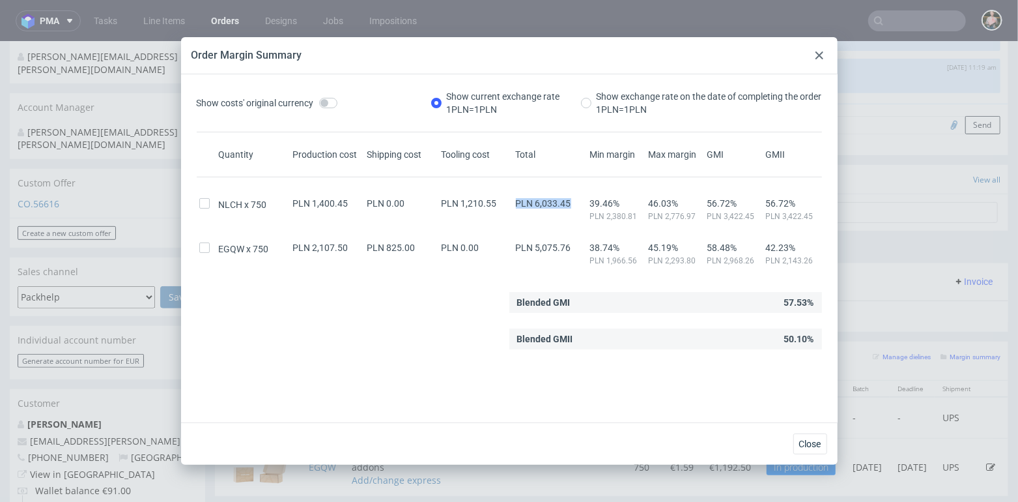
drag, startPoint x: 577, startPoint y: 201, endPoint x: 514, endPoint y: 203, distance: 63.2
click at [514, 203] on div "PLN 6,033.45" at bounding box center [550, 203] width 74 height 10
drag, startPoint x: 293, startPoint y: 203, endPoint x: 344, endPoint y: 203, distance: 50.8
click at [344, 203] on span "PLN 1,400.45" at bounding box center [320, 203] width 55 height 10
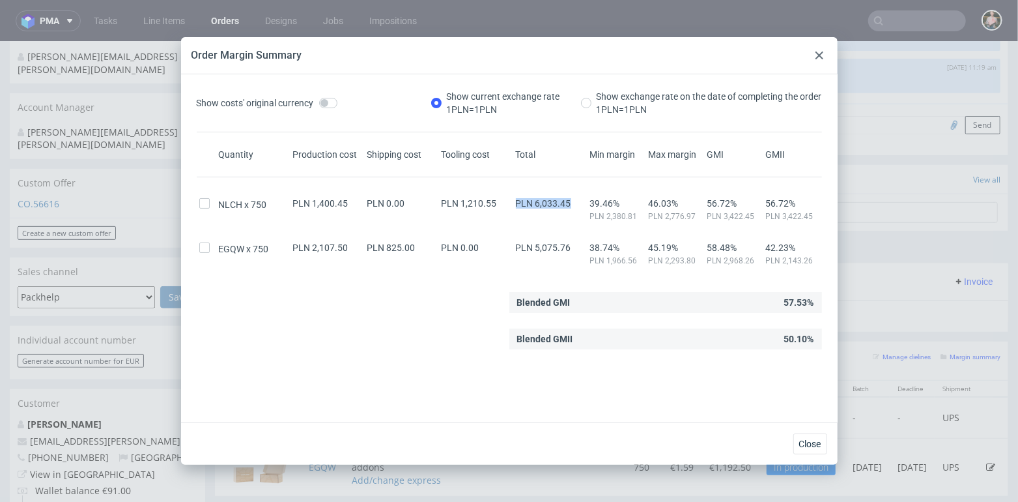
drag, startPoint x: 517, startPoint y: 203, endPoint x: 575, endPoint y: 203, distance: 58.0
click at [575, 203] on div "PLN 6,033.45" at bounding box center [550, 203] width 74 height 10
click at [549, 203] on span "PLN 6,033.45" at bounding box center [543, 203] width 55 height 10
drag, startPoint x: 388, startPoint y: 246, endPoint x: 418, endPoint y: 248, distance: 29.4
click at [418, 248] on div "PLN 825.00" at bounding box center [402, 247] width 74 height 10
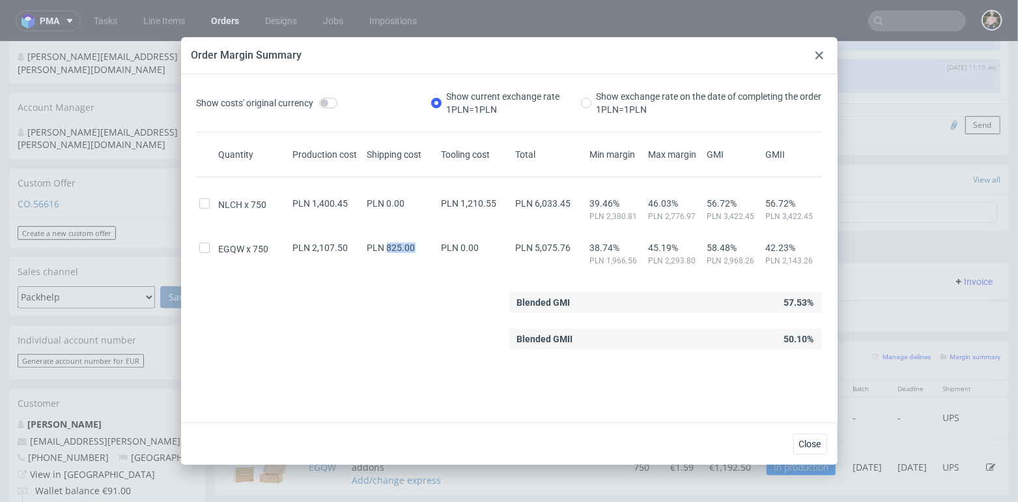
click at [418, 248] on div "PLN 825.00" at bounding box center [402, 247] width 74 height 10
click at [831, 53] on div "Order Margin Summary" at bounding box center [509, 55] width 657 height 37
click at [821, 54] on use at bounding box center [820, 55] width 8 height 8
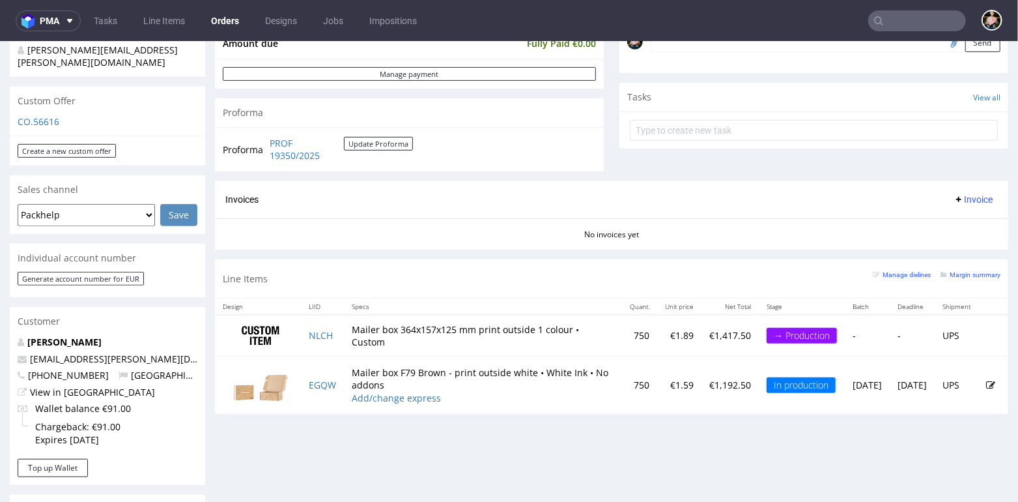
scroll to position [432, 0]
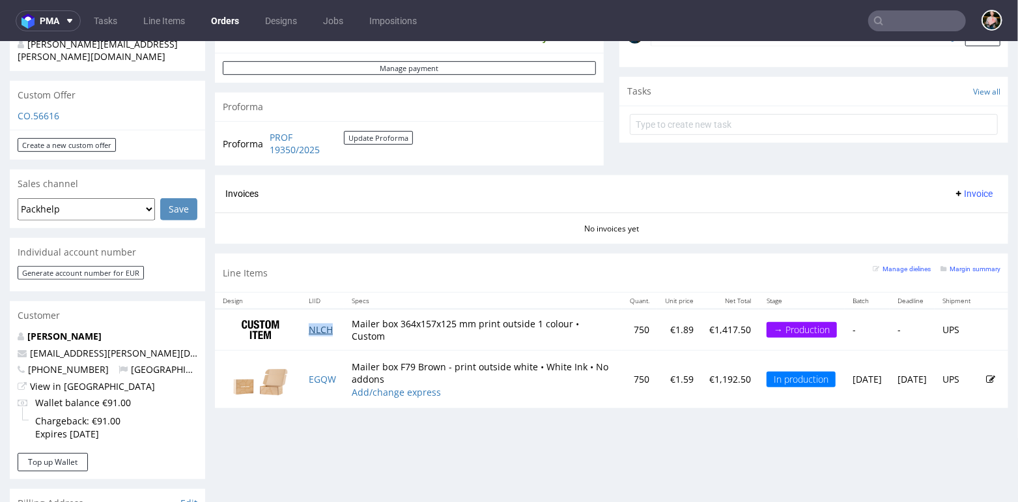
drag, startPoint x: 340, startPoint y: 328, endPoint x: 312, endPoint y: 328, distance: 28.0
click at [312, 328] on td "NLCH" at bounding box center [322, 328] width 43 height 41
copy link "NLCH"
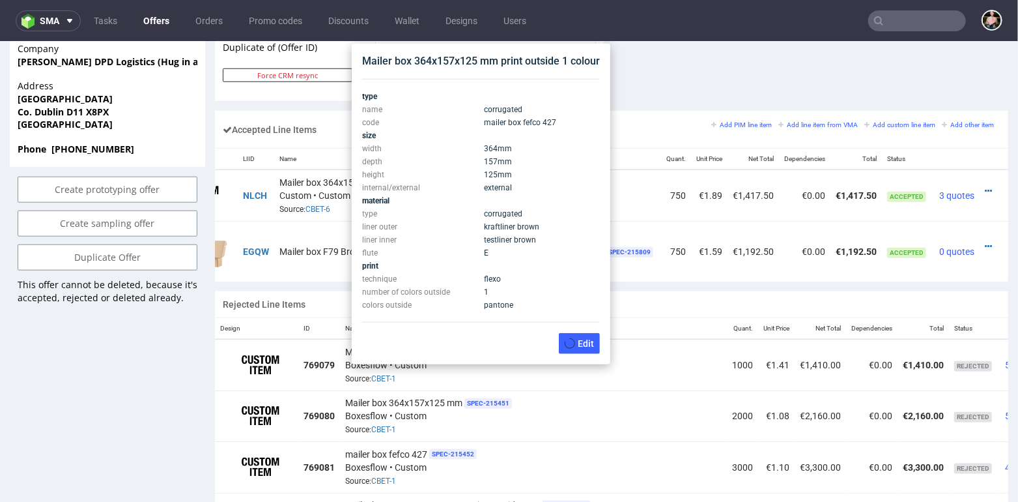
scroll to position [0, 79]
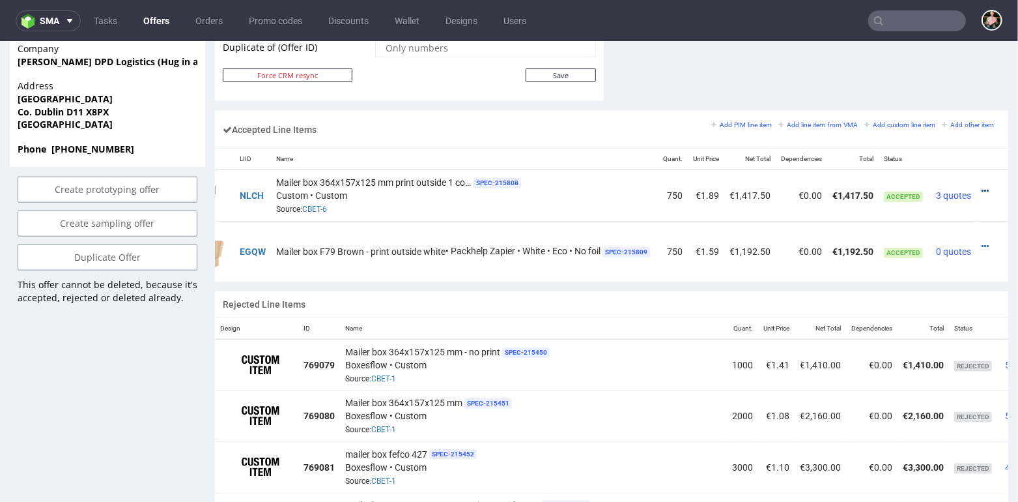
click at [982, 186] on icon at bounding box center [985, 190] width 7 height 9
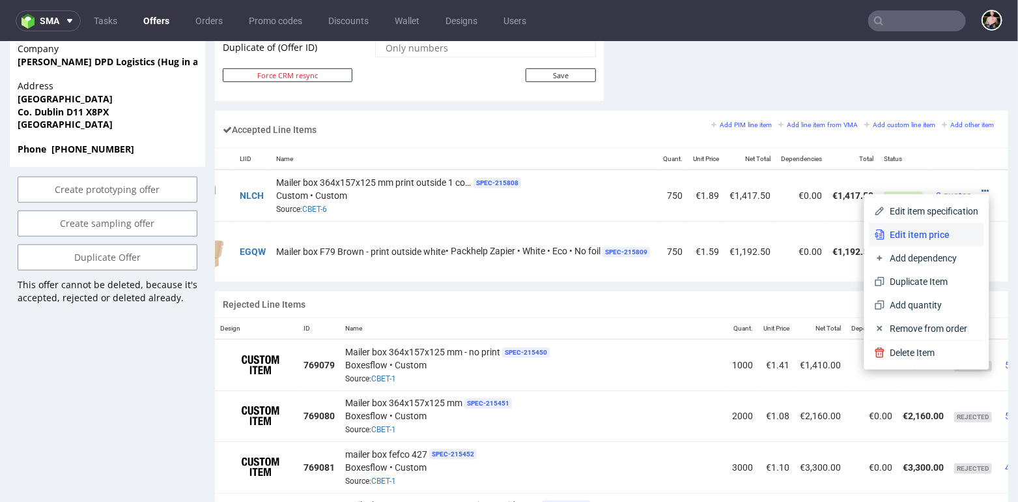
click at [930, 235] on span "Edit item price" at bounding box center [932, 233] width 94 height 13
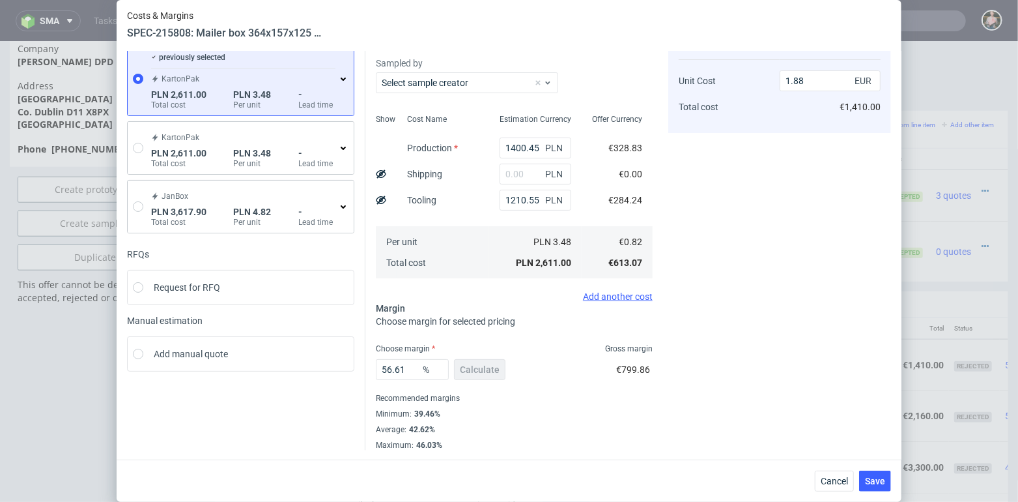
scroll to position [0, 0]
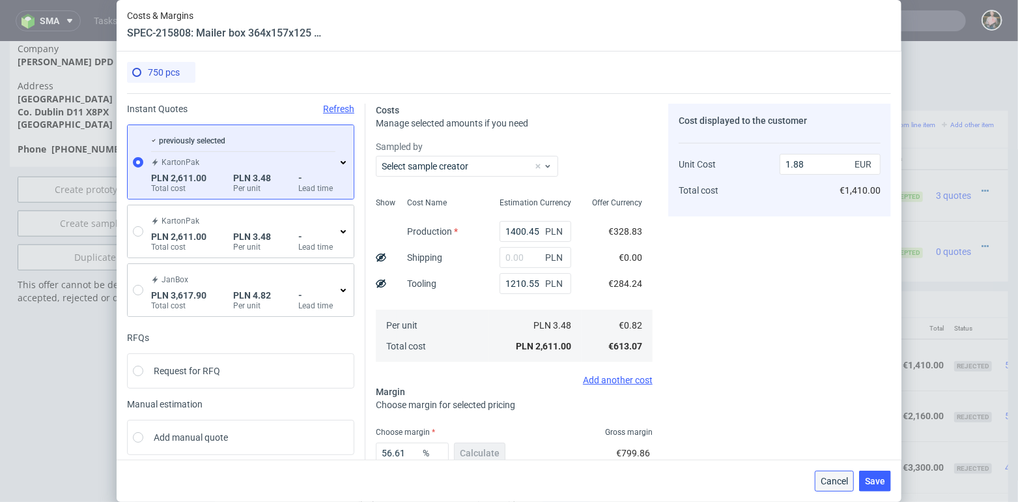
click at [833, 483] on span "Cancel" at bounding box center [834, 480] width 27 height 9
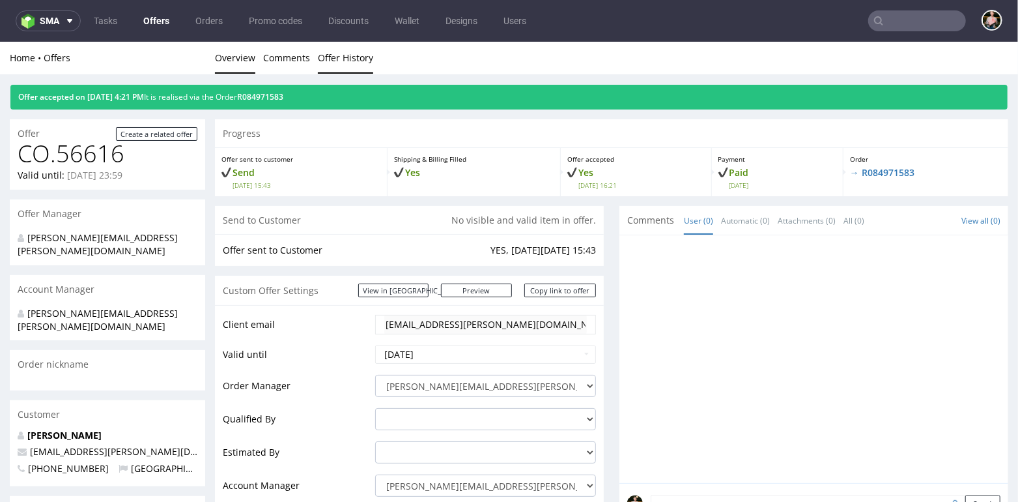
click at [328, 55] on link "Offer History" at bounding box center [345, 57] width 55 height 32
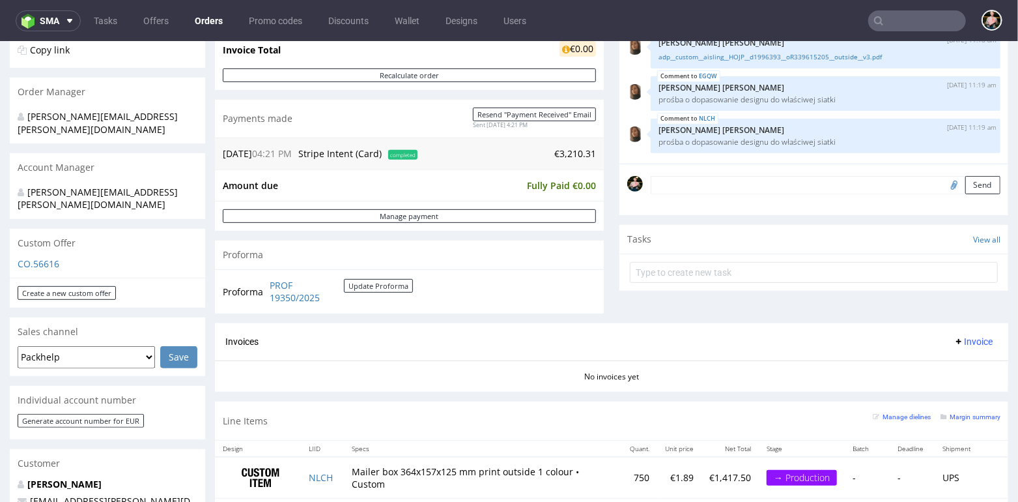
scroll to position [417, 0]
